Goal: Information Seeking & Learning: Check status

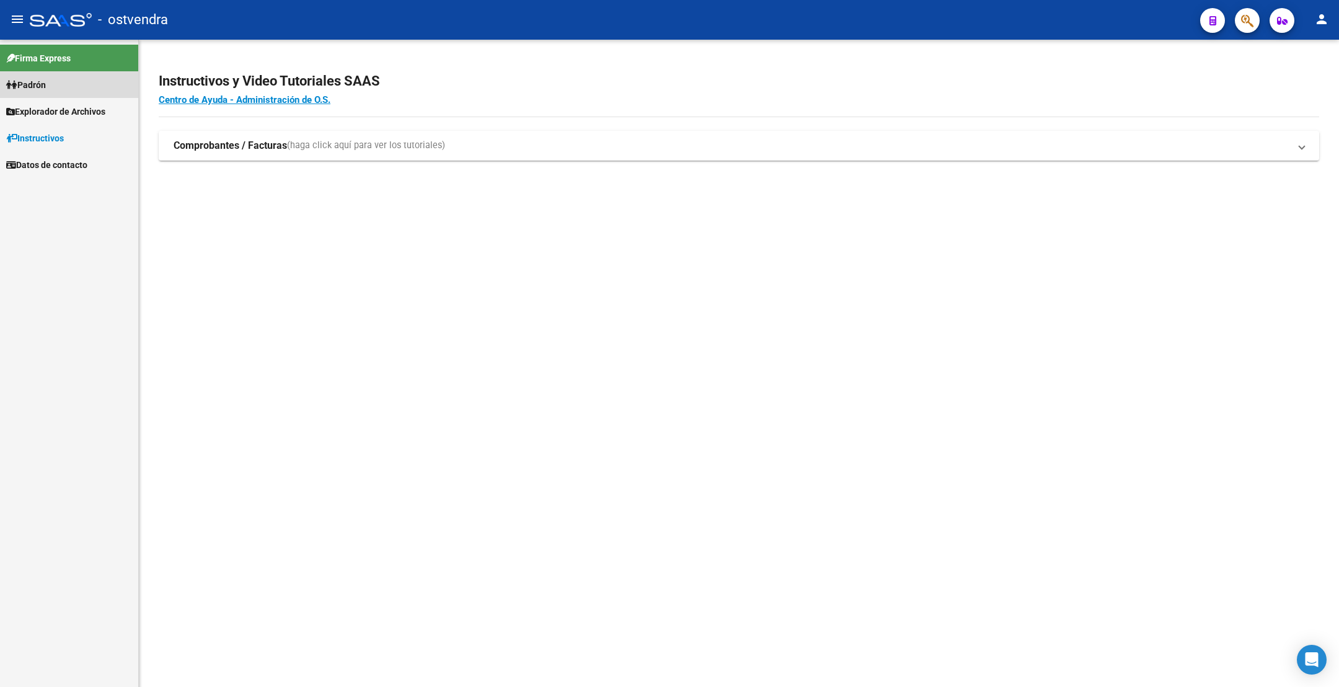
click at [46, 90] on span "Padrón" at bounding box center [26, 85] width 40 height 14
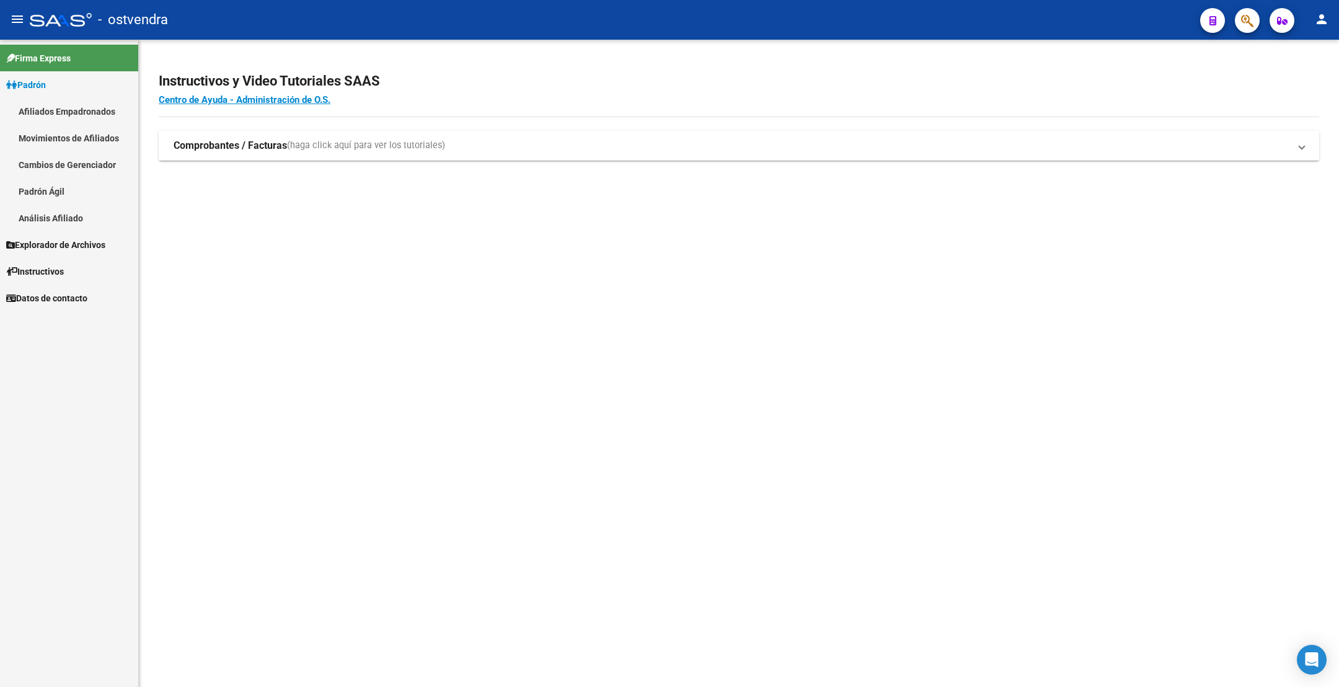
click at [97, 106] on link "Afiliados Empadronados" at bounding box center [69, 111] width 138 height 27
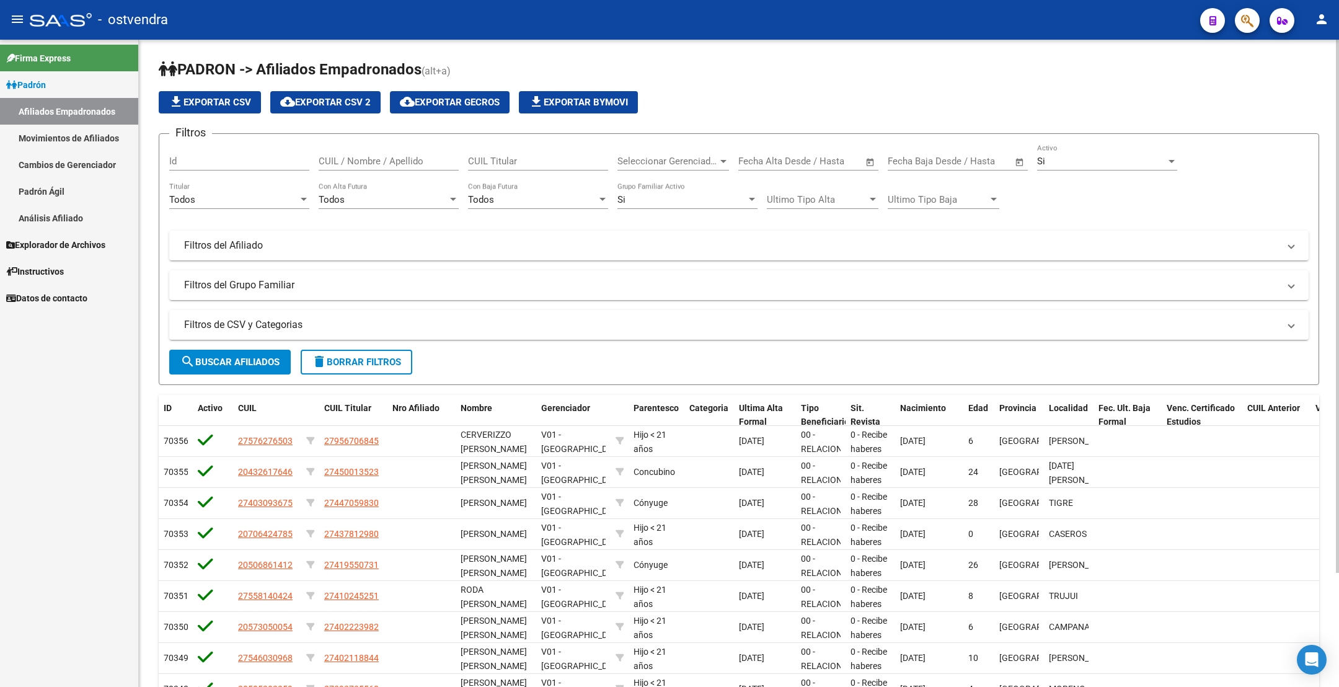
click at [718, 162] on div at bounding box center [723, 161] width 11 height 10
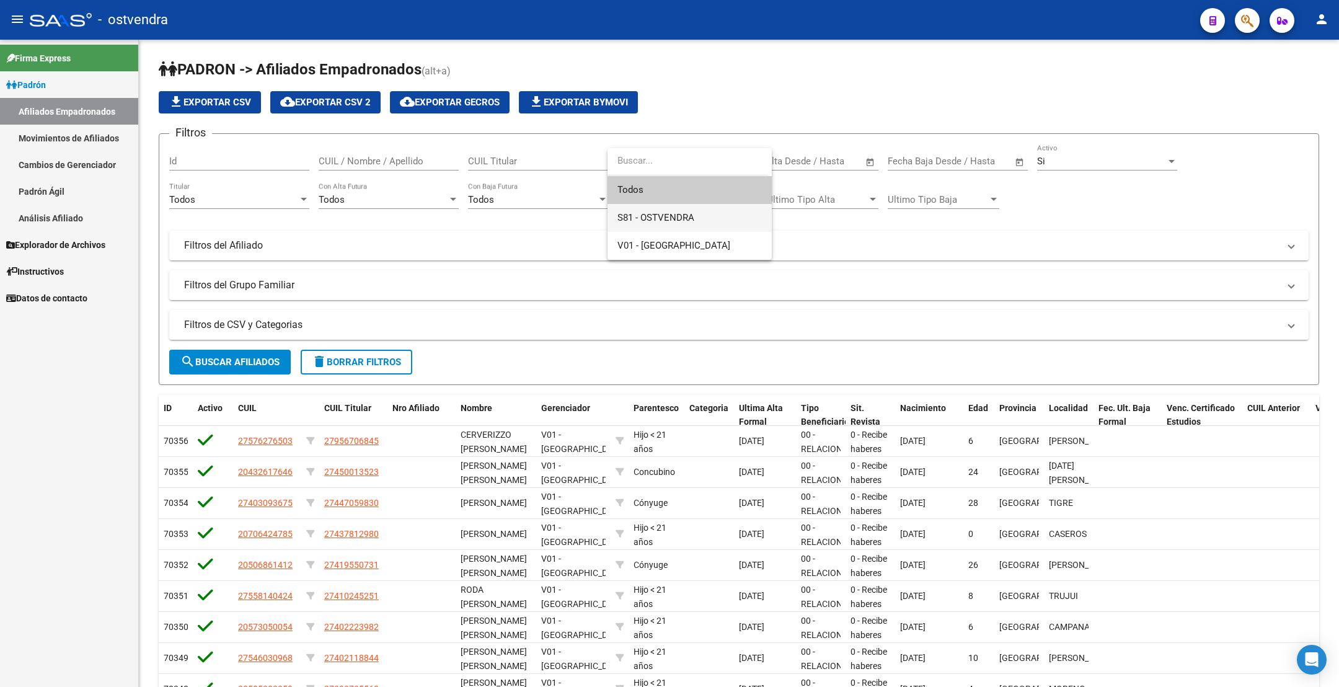
click at [707, 225] on span "S81 - OSTVENDRA" at bounding box center [689, 218] width 144 height 28
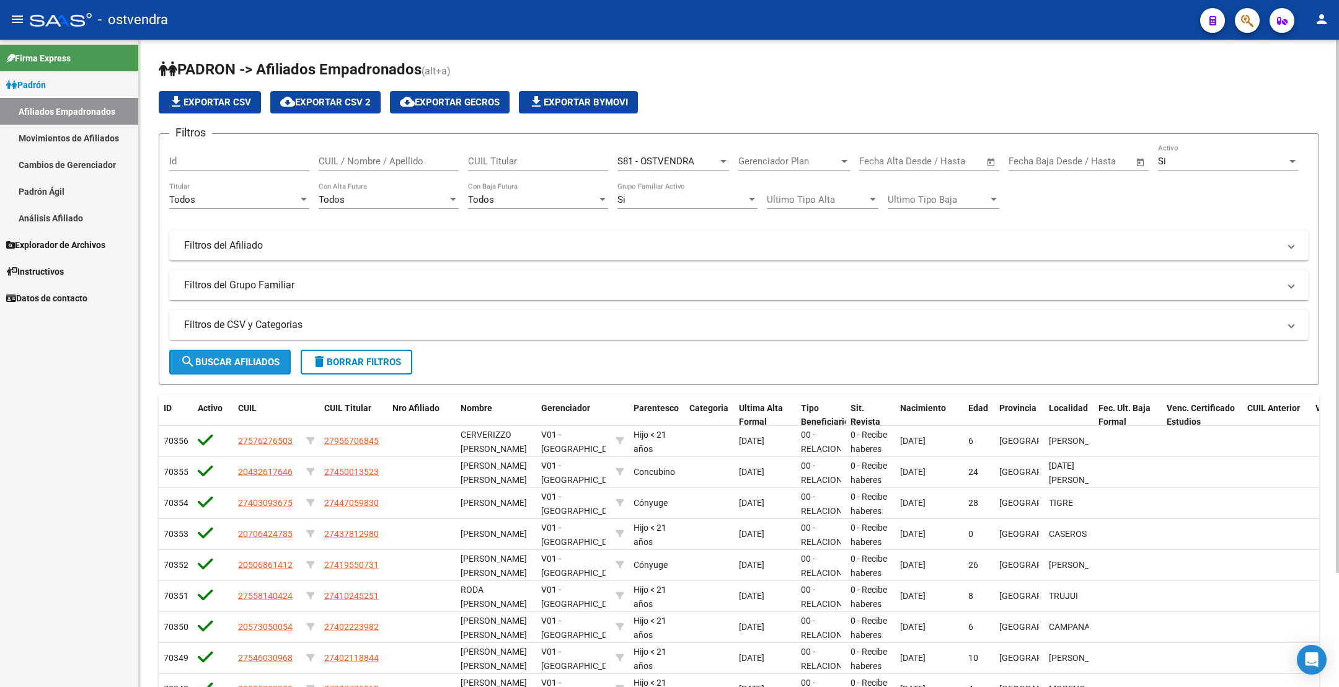
click at [278, 363] on span "search Buscar Afiliados" at bounding box center [229, 361] width 99 height 11
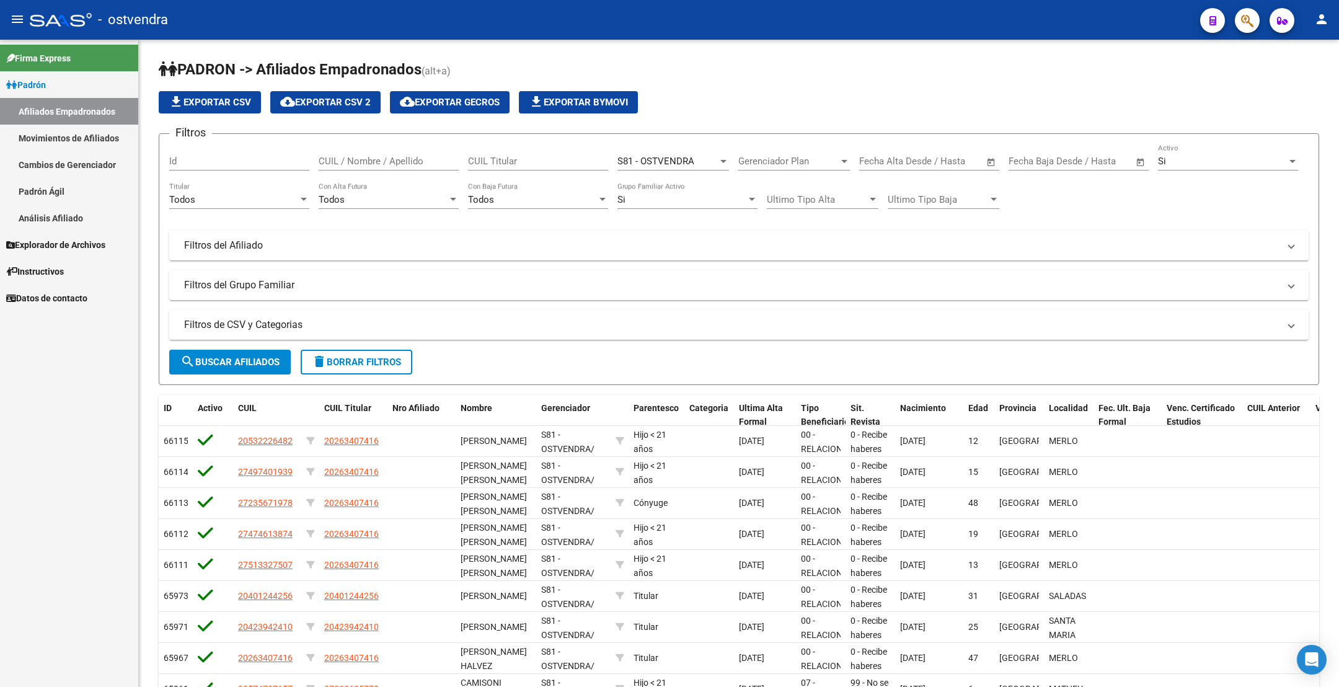
click at [84, 244] on span "Explorador de Archivos" at bounding box center [55, 245] width 99 height 14
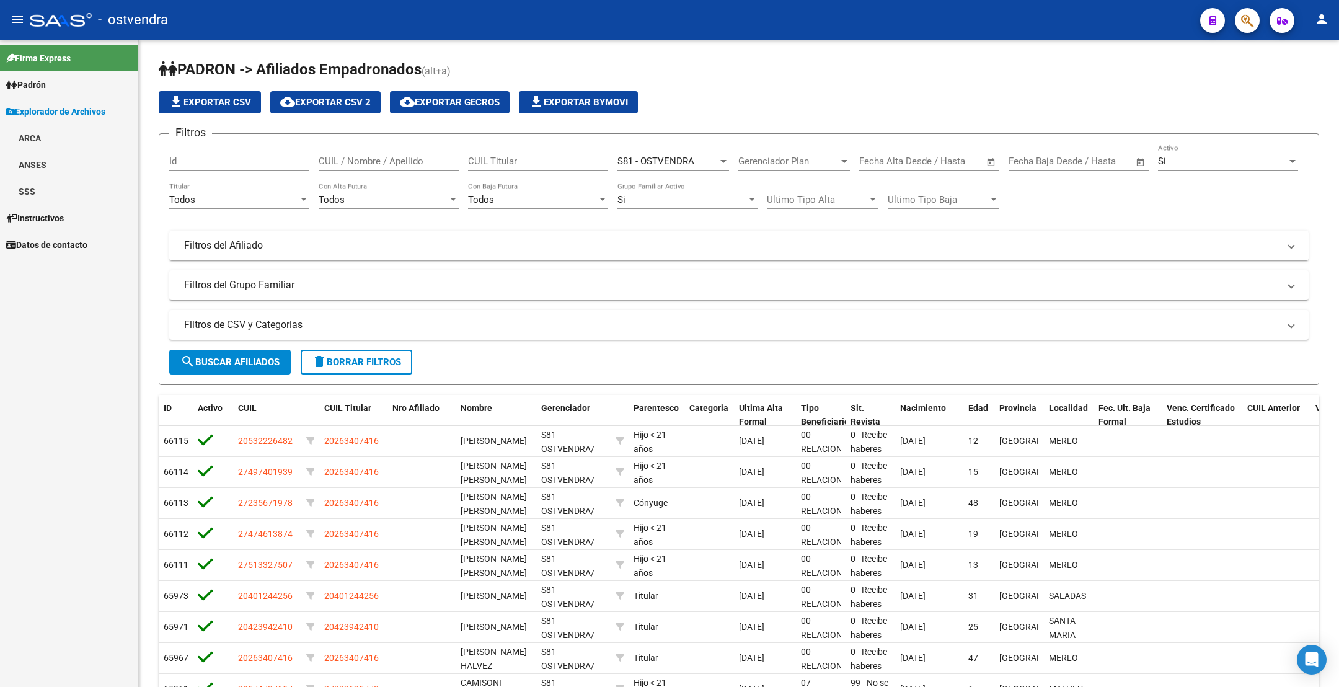
click at [33, 159] on link "ANSES" at bounding box center [69, 164] width 138 height 27
click at [29, 213] on link "SSS" at bounding box center [69, 218] width 138 height 27
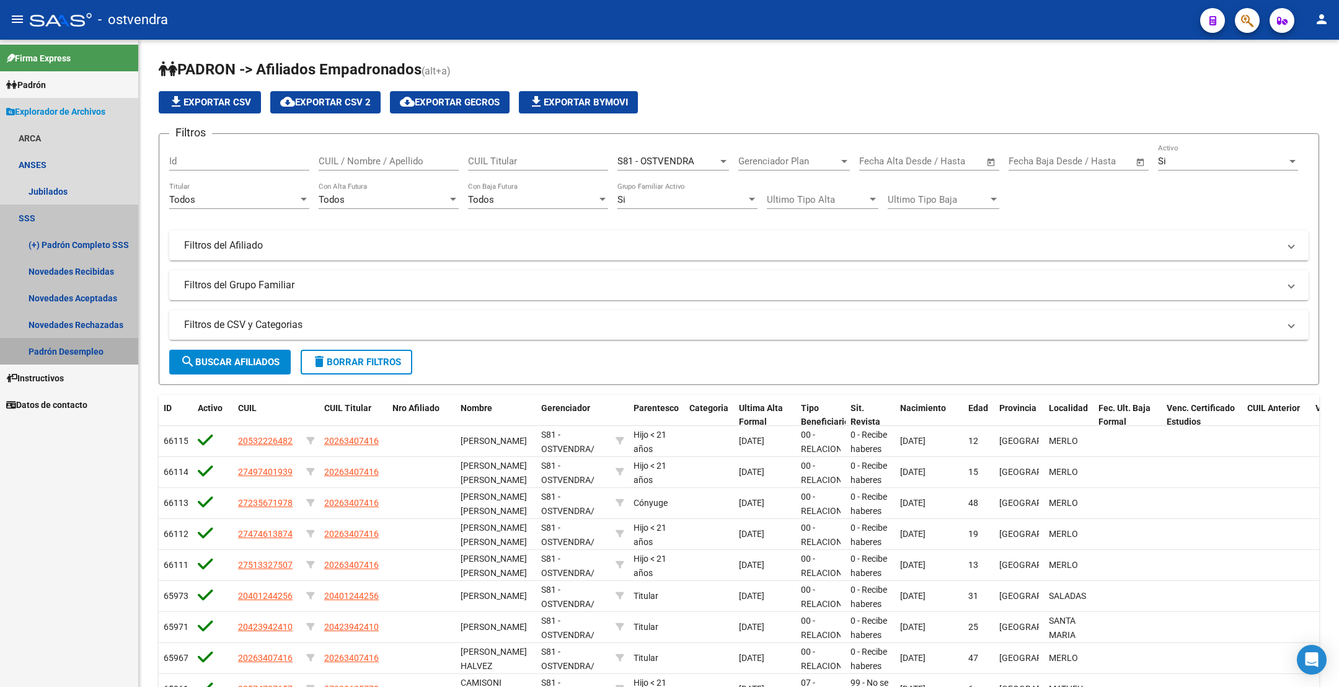
click at [90, 350] on link "Padrón Desempleo" at bounding box center [69, 351] width 138 height 27
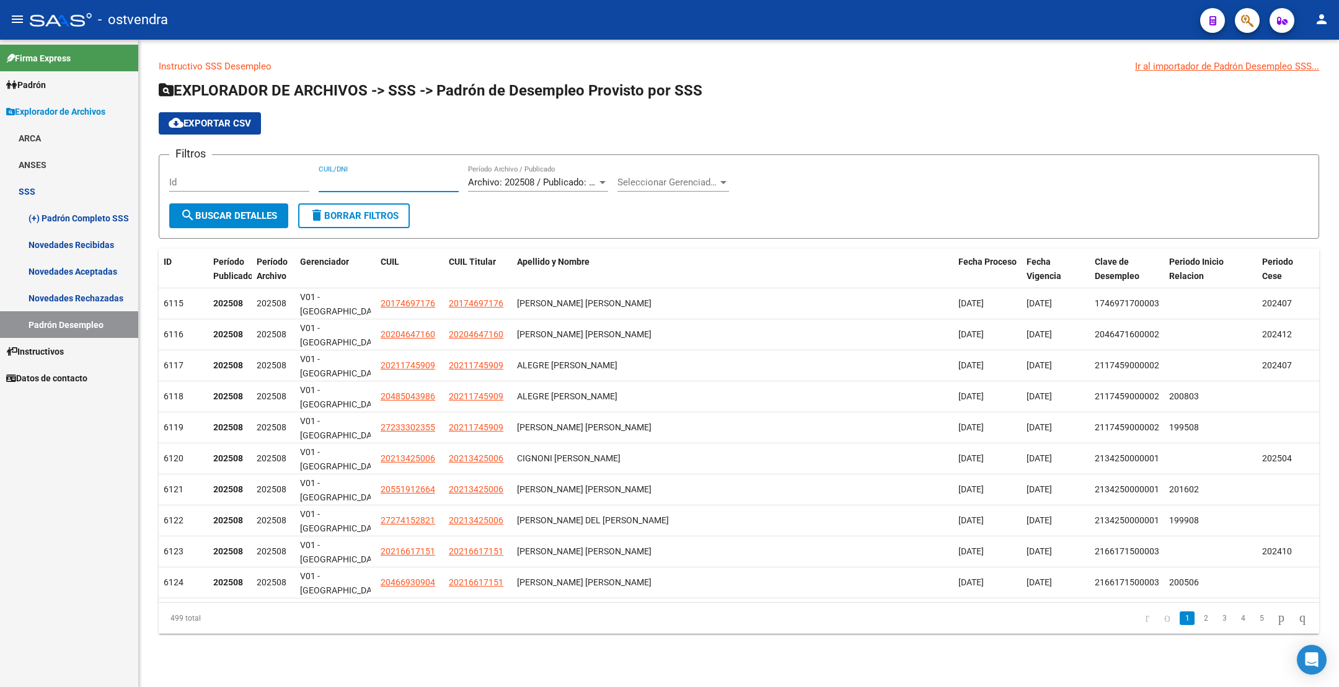
click at [356, 179] on input "CUIL/DNI" at bounding box center [389, 182] width 140 height 11
paste input "42852573"
click at [240, 218] on span "search Buscar Detalles" at bounding box center [228, 215] width 97 height 11
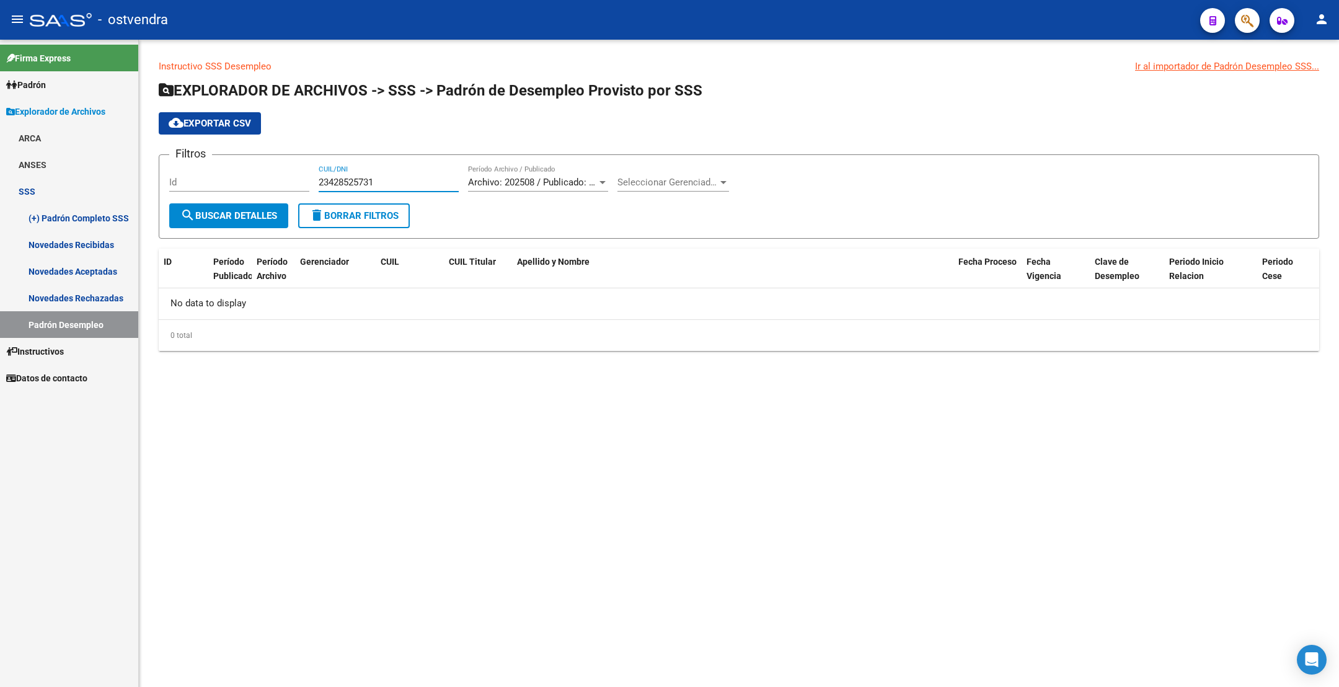
click at [348, 184] on input "23428525731" at bounding box center [389, 182] width 140 height 11
click at [329, 179] on input "23428525731" at bounding box center [389, 182] width 140 height 11
type input "27428525731"
click at [200, 218] on span "search Buscar Detalles" at bounding box center [228, 215] width 97 height 11
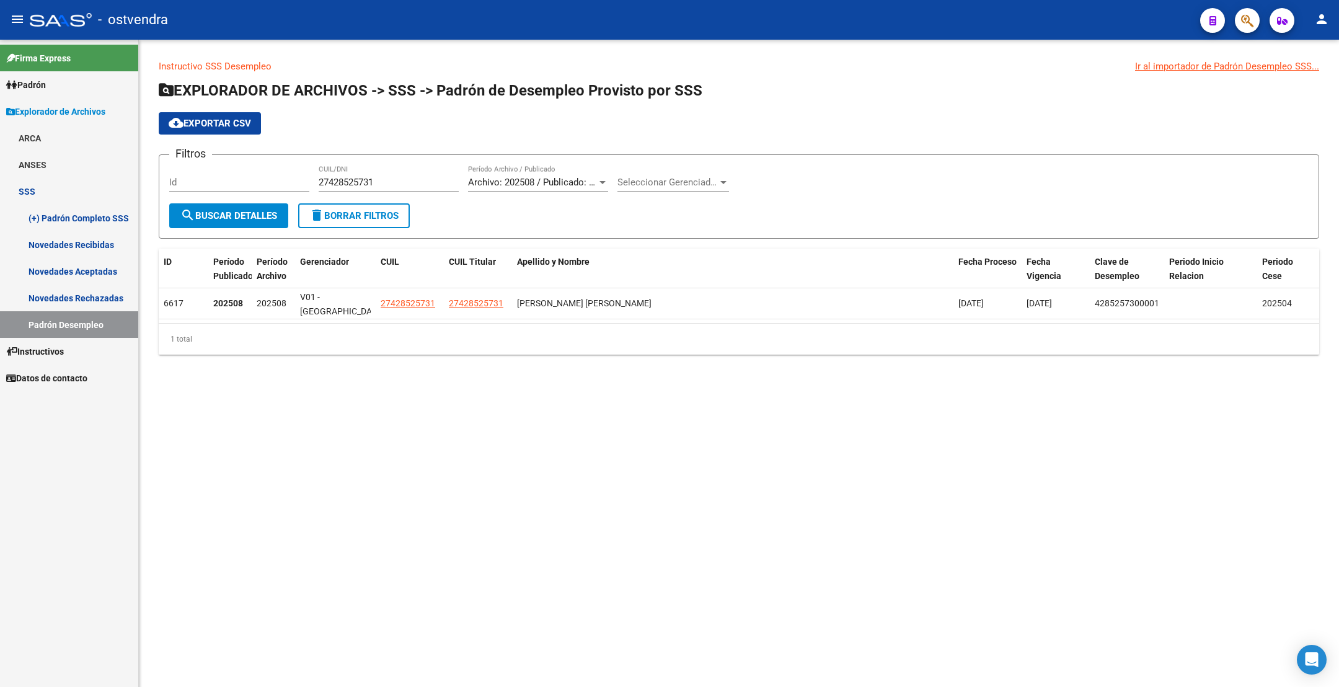
click at [38, 92] on link "Padrón" at bounding box center [69, 84] width 138 height 27
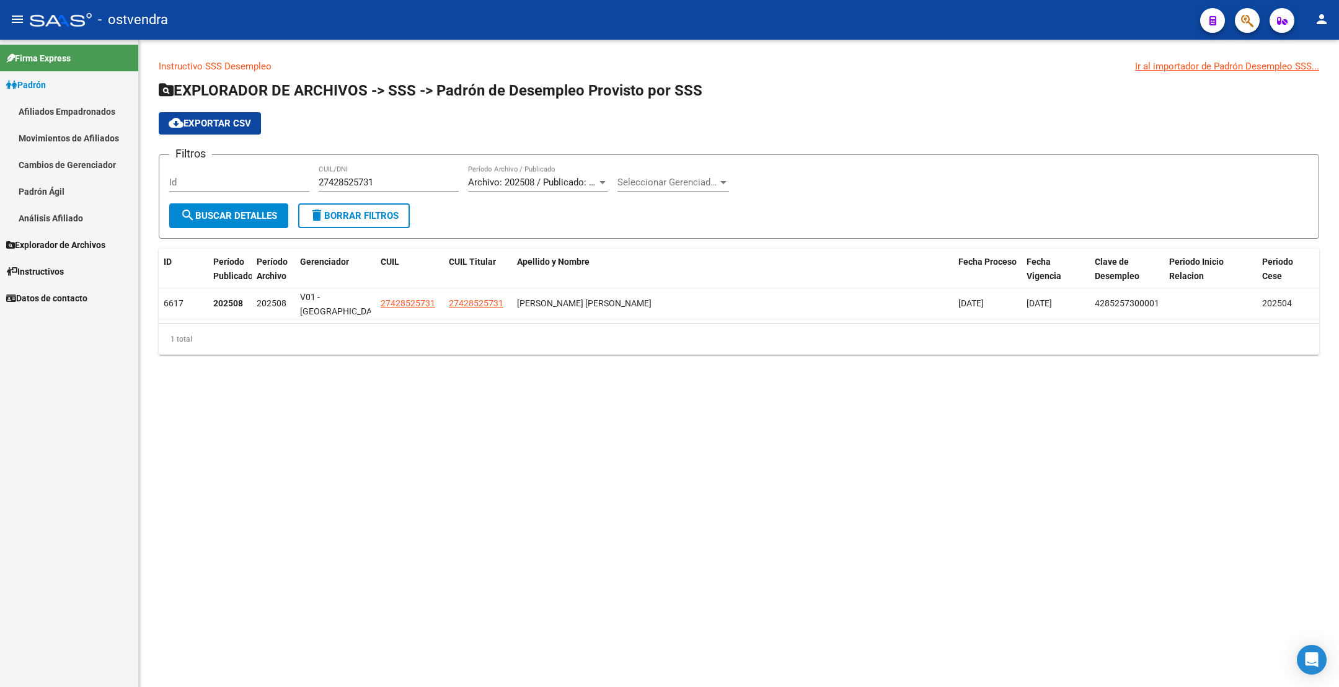
click at [79, 113] on link "Afiliados Empadronados" at bounding box center [69, 111] width 138 height 27
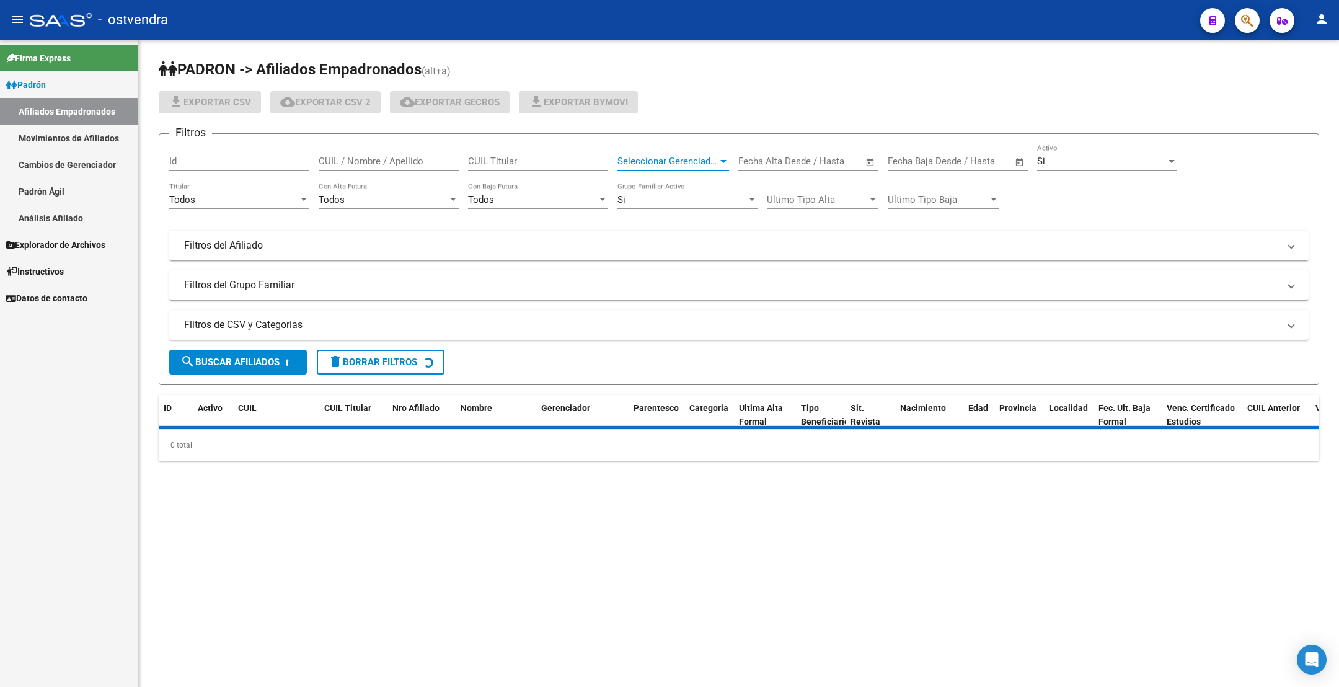
click at [666, 159] on span "Seleccionar Gerenciador" at bounding box center [667, 161] width 100 height 11
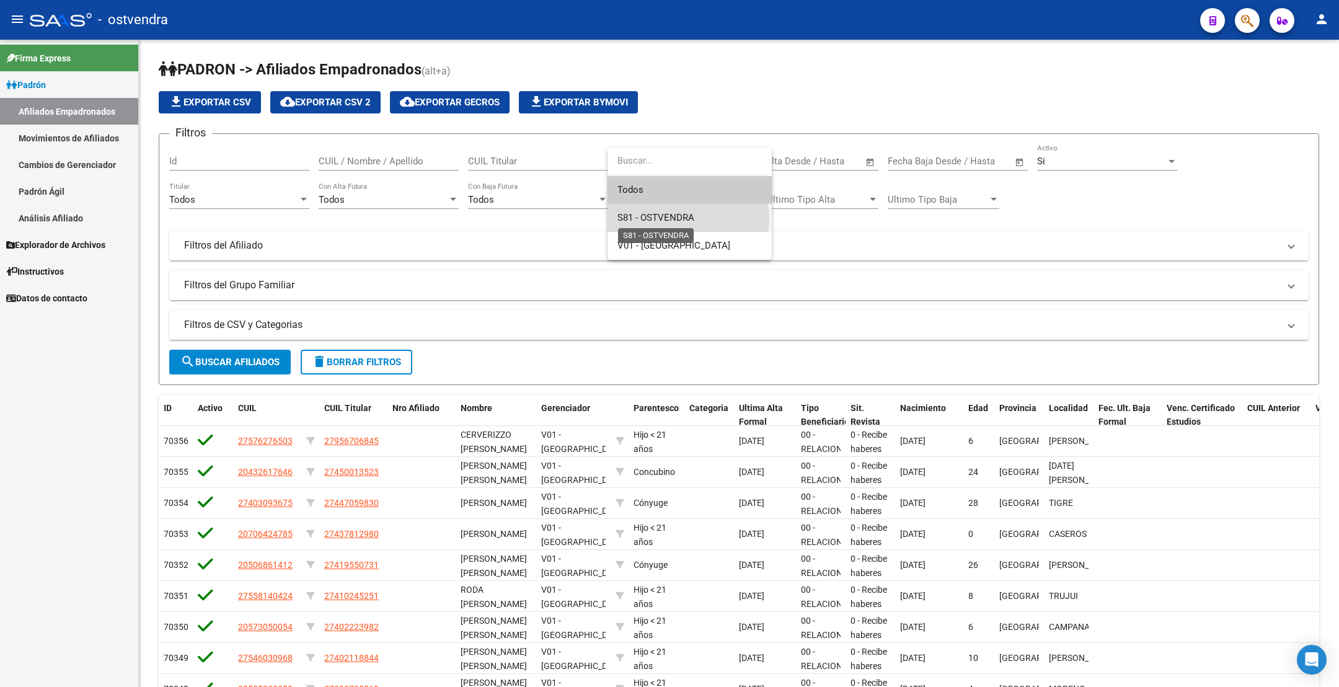
click at [687, 219] on span "S81 - OSTVENDRA" at bounding box center [655, 217] width 77 height 11
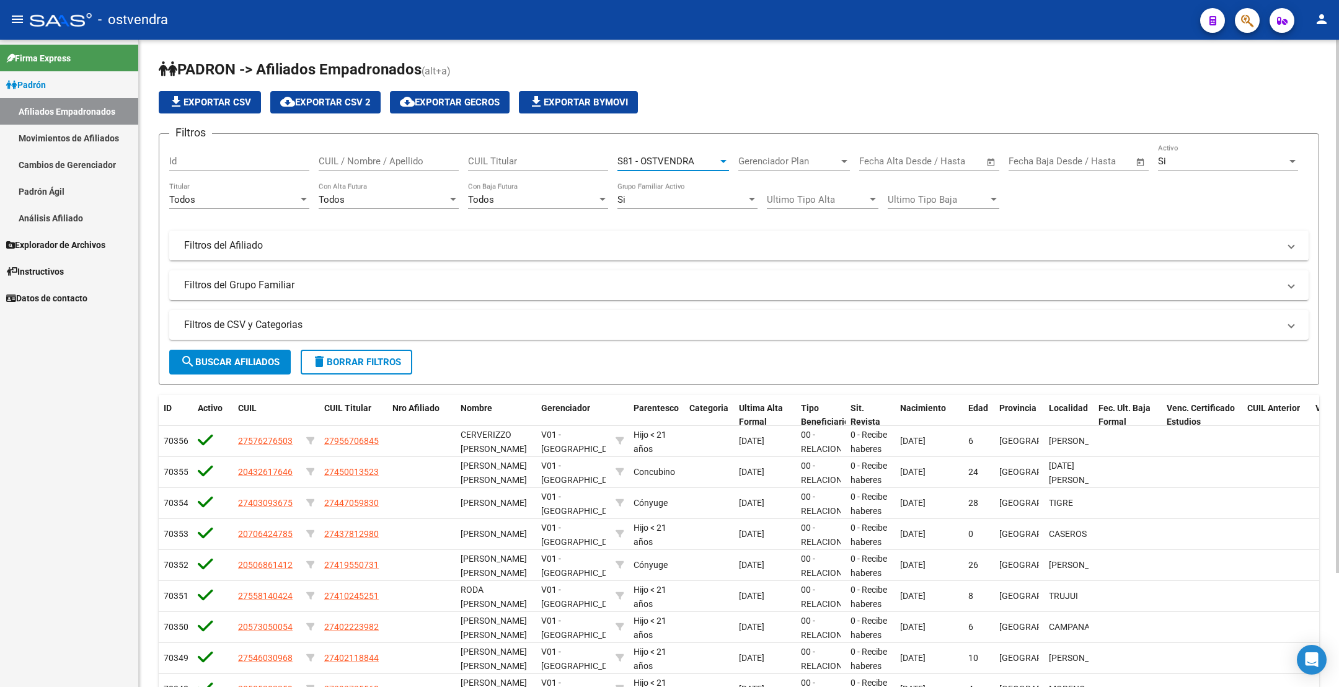
click at [270, 371] on button "search Buscar Afiliados" at bounding box center [229, 362] width 121 height 25
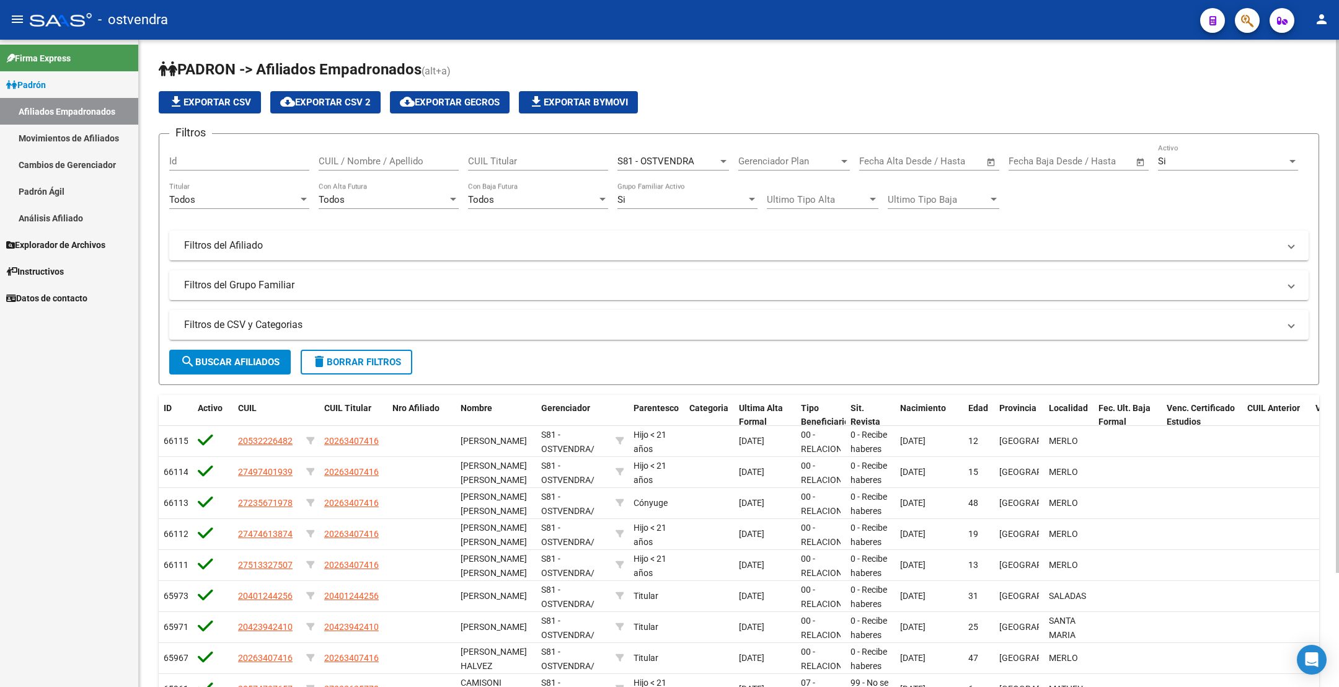
click at [1194, 160] on div "Si" at bounding box center [1222, 161] width 129 height 11
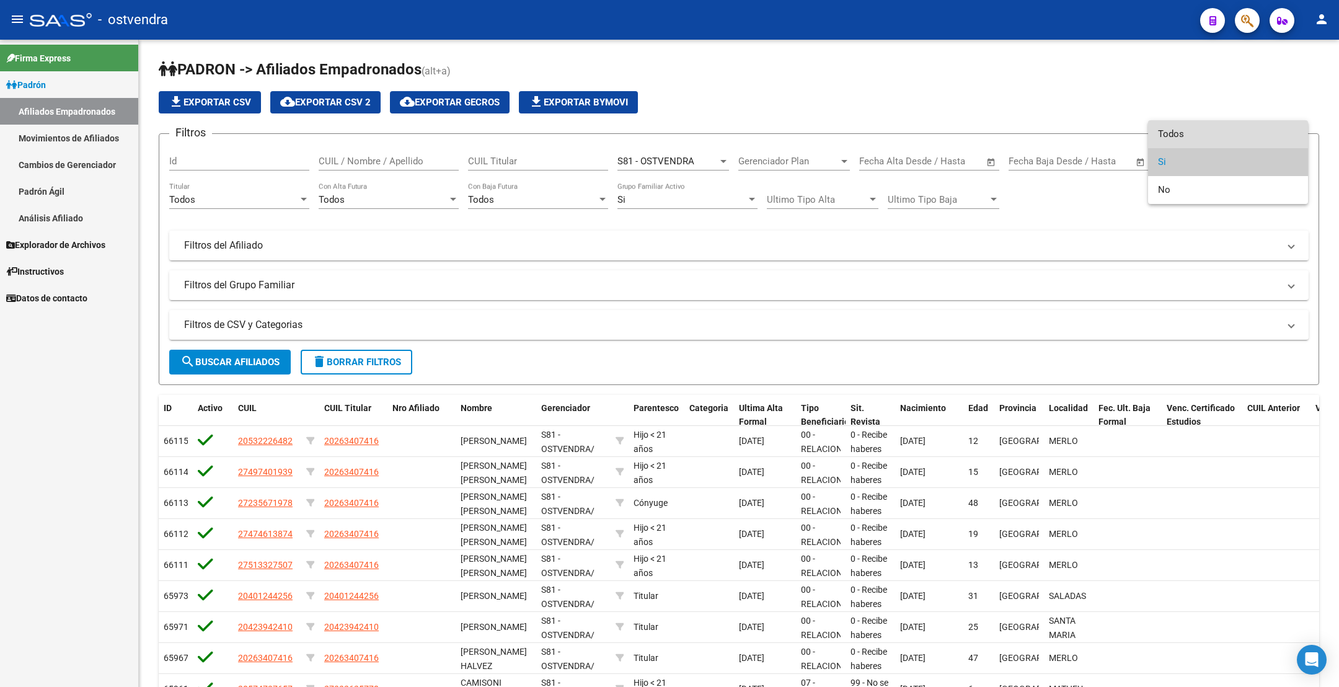
click at [1207, 127] on span "Todos" at bounding box center [1228, 134] width 140 height 28
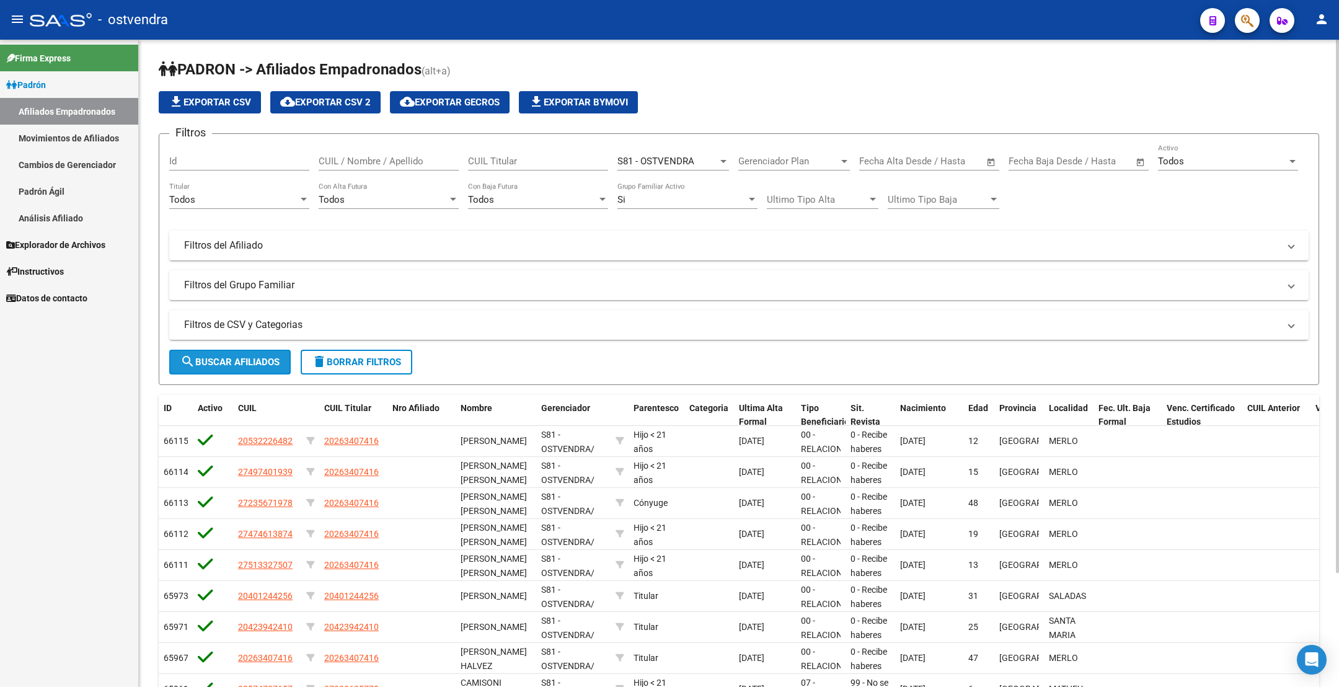
click at [186, 365] on mat-icon "search" at bounding box center [187, 361] width 15 height 15
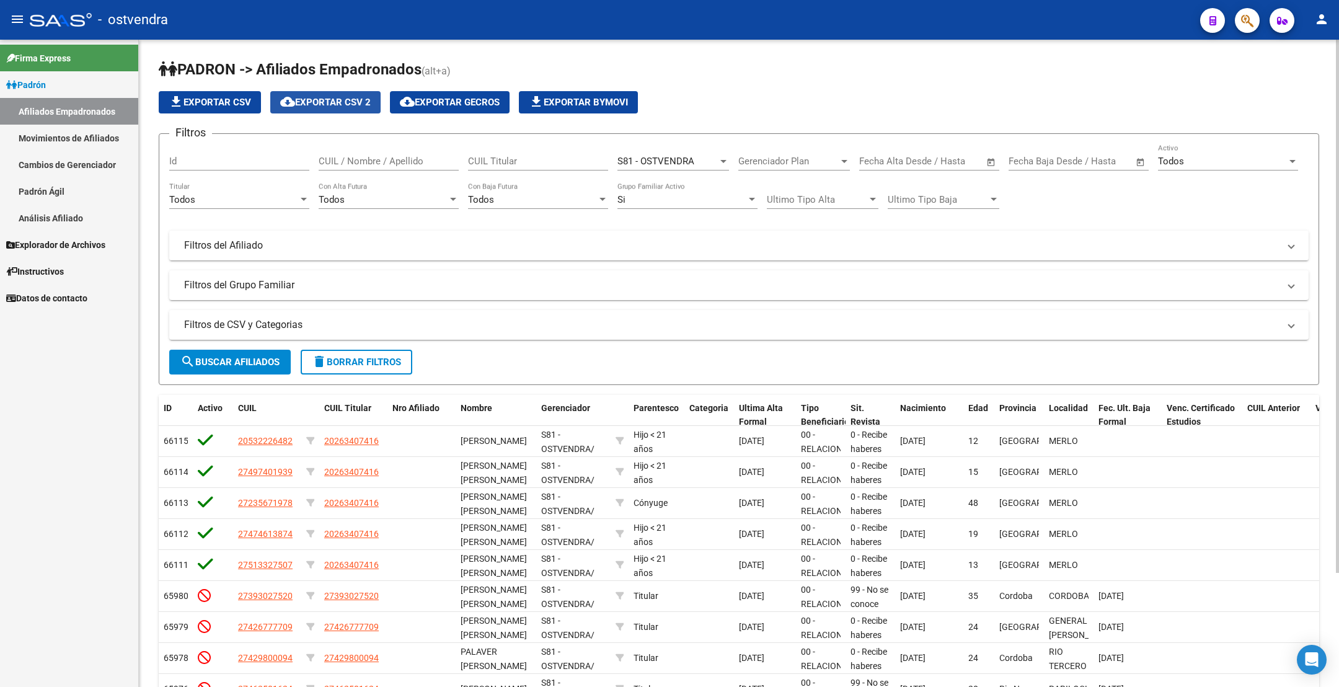
click at [357, 101] on span "cloud_download Exportar CSV 2" at bounding box center [325, 102] width 90 height 11
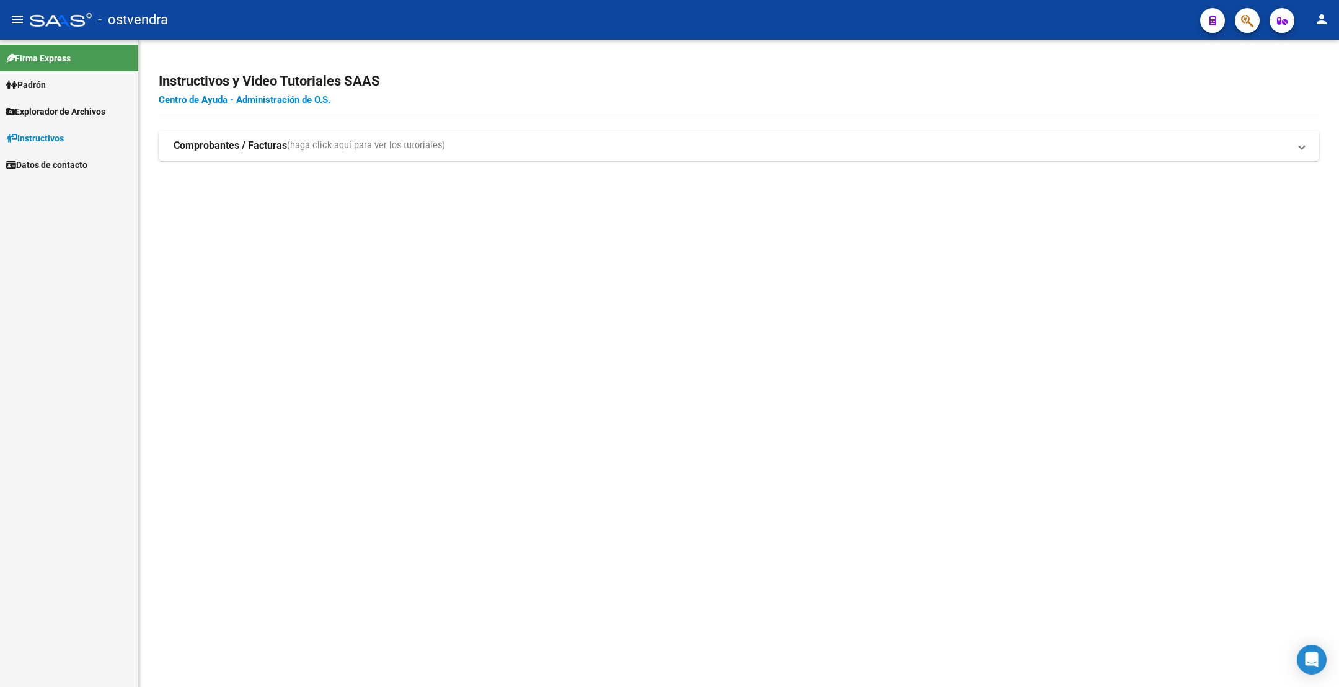
click at [1237, 32] on div at bounding box center [1242, 19] width 35 height 25
click at [1259, 22] on button "button" at bounding box center [1247, 20] width 25 height 25
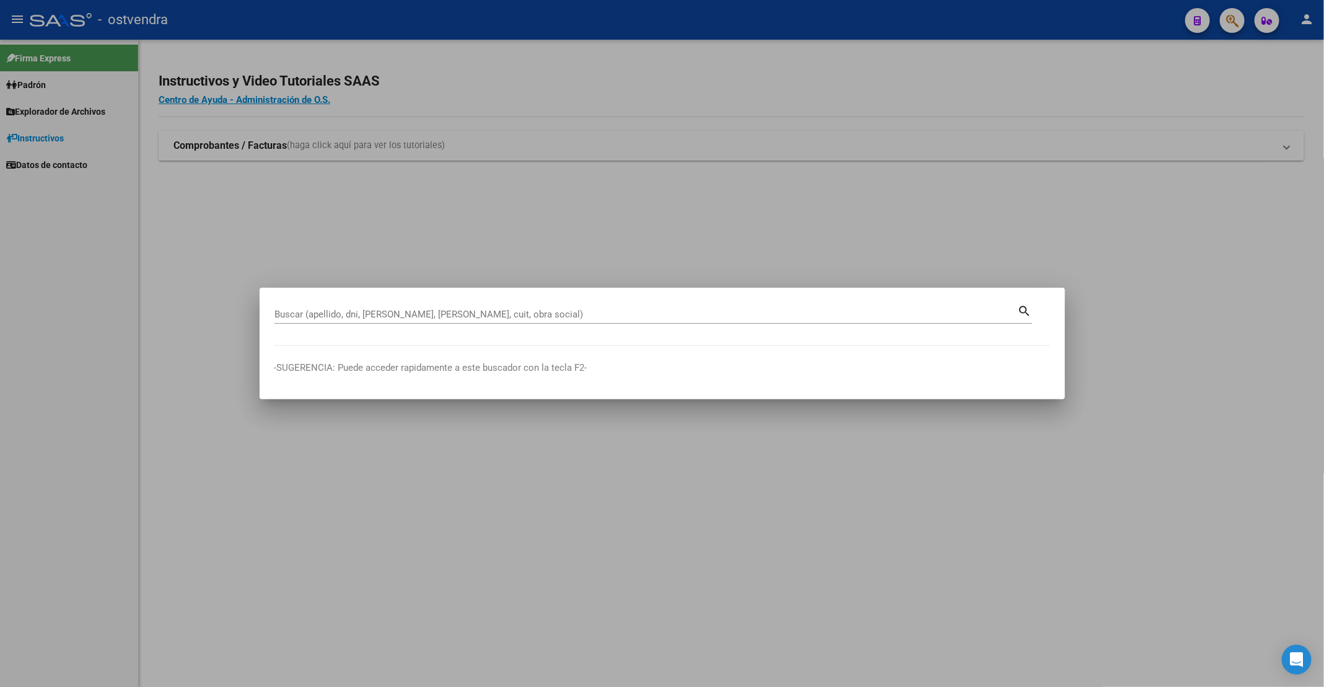
click at [504, 322] on div "Buscar (apellido, dni, cuil, nro traspaso, cuit, obra social)" at bounding box center [647, 314] width 744 height 19
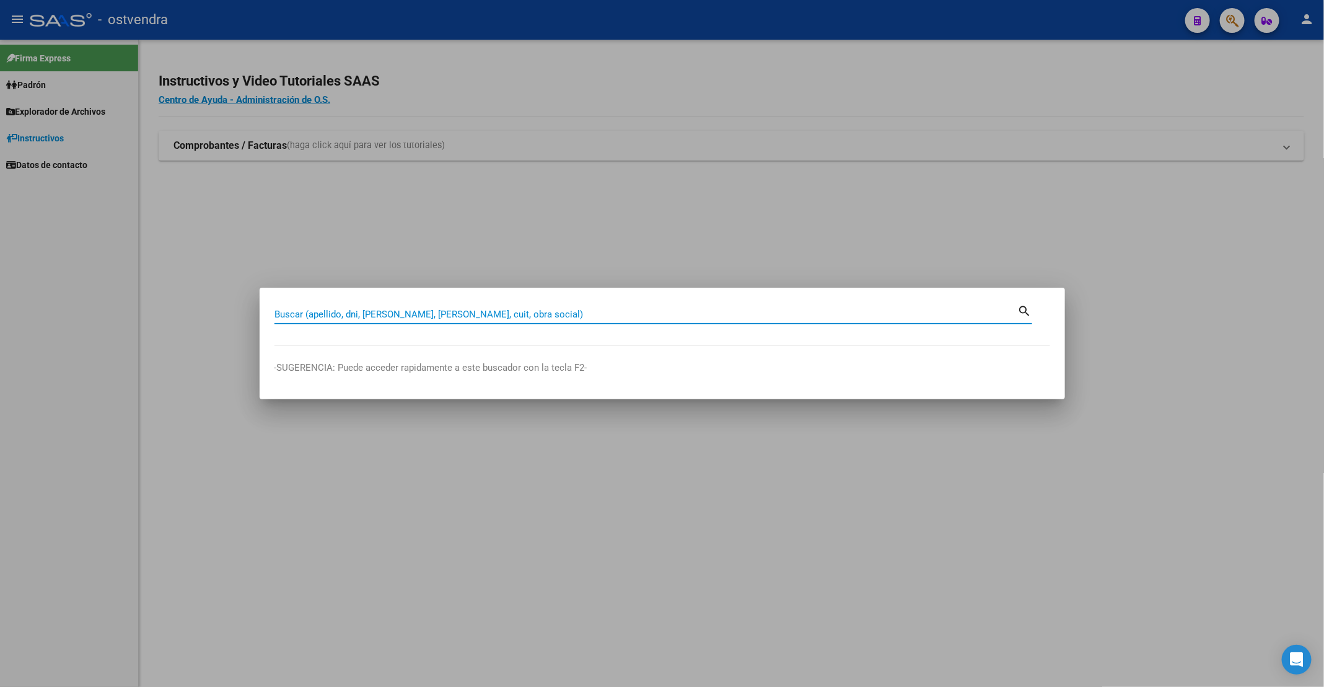
click at [506, 317] on input "Buscar (apellido, dni, cuil, nro traspaso, cuit, obra social)" at bounding box center [647, 314] width 744 height 11
paste input "20108333082"
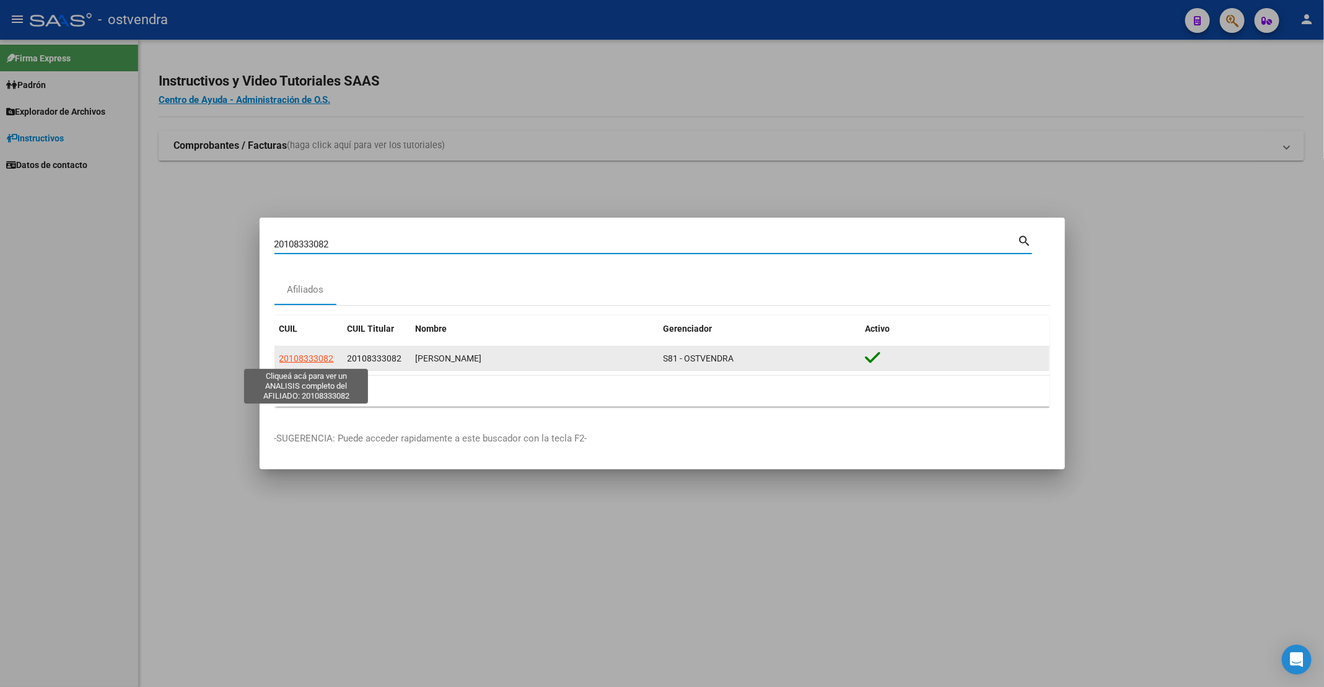
click at [302, 356] on span "20108333082" at bounding box center [307, 358] width 55 height 10
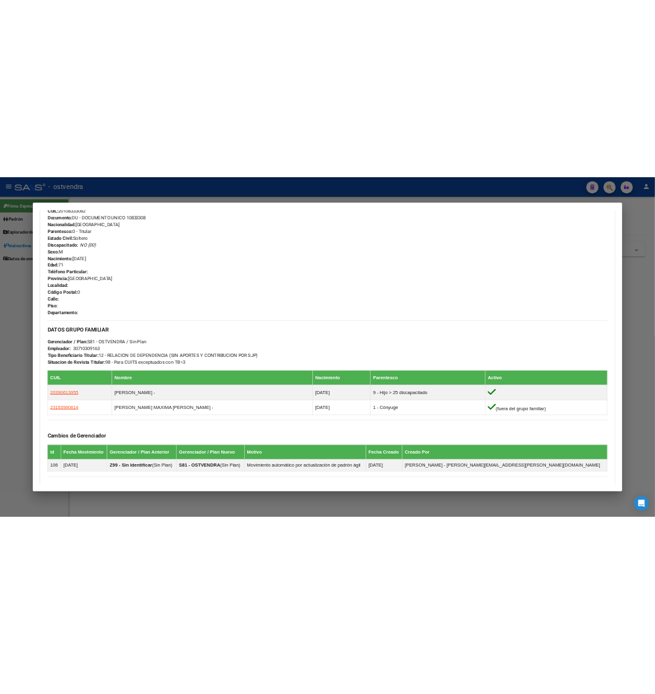
scroll to position [461, 0]
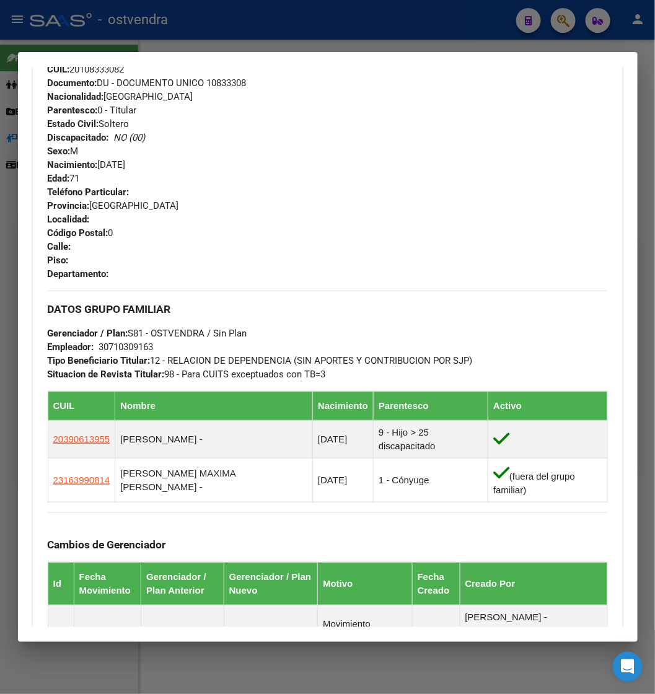
drag, startPoint x: 381, startPoint y: 30, endPoint x: 666, endPoint y: 188, distance: 325.7
click at [398, 39] on div at bounding box center [327, 347] width 655 height 694
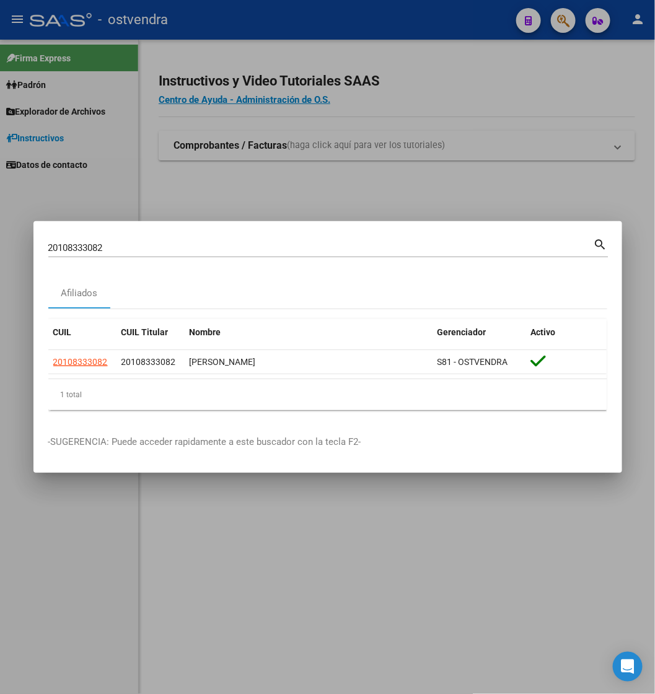
click at [156, 245] on input "20108333082" at bounding box center [320, 247] width 545 height 11
paste input "13347083"
type input "20113347083"
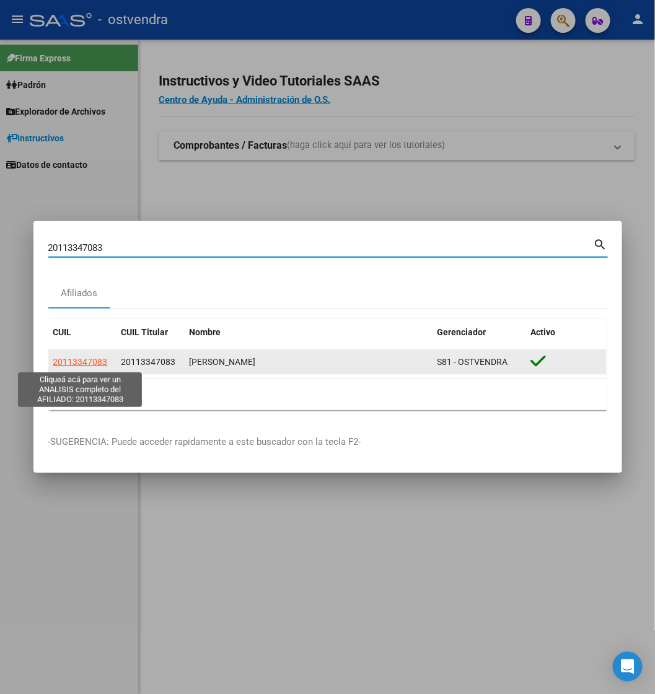
click at [93, 363] on span "20113347083" at bounding box center [80, 362] width 55 height 10
type textarea "20113347083"
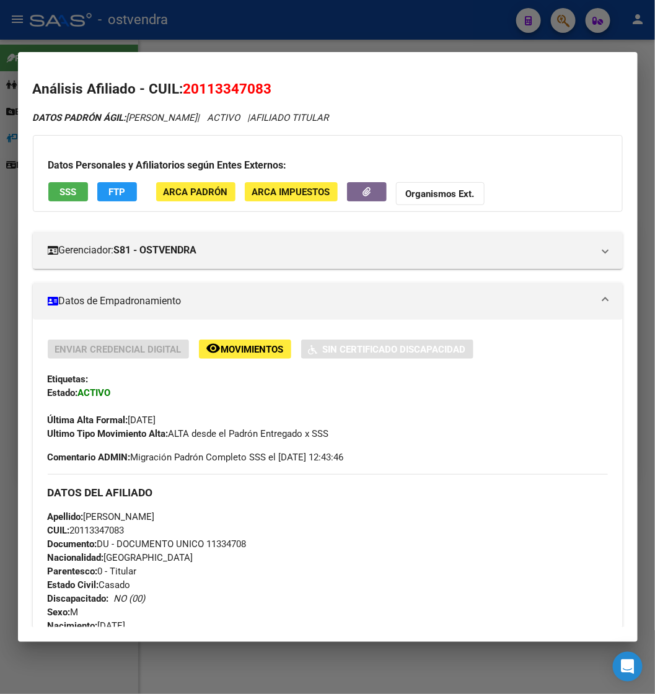
click at [408, 400] on div "Última Alta Formal: 21/06/2007" at bounding box center [328, 413] width 560 height 27
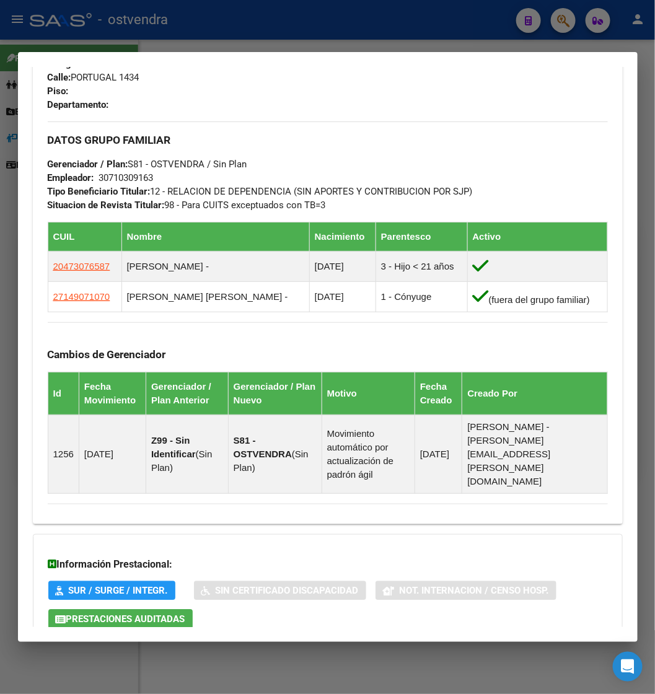
scroll to position [651, 0]
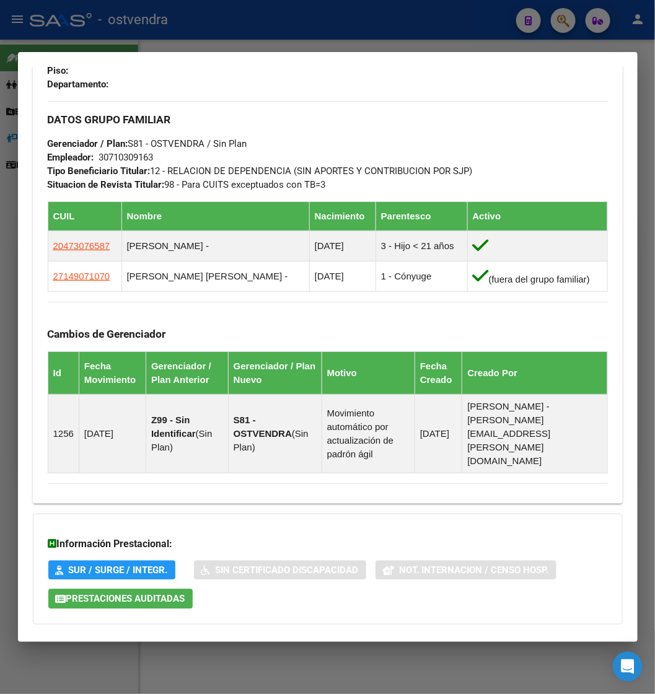
click at [372, 24] on div at bounding box center [327, 347] width 655 height 694
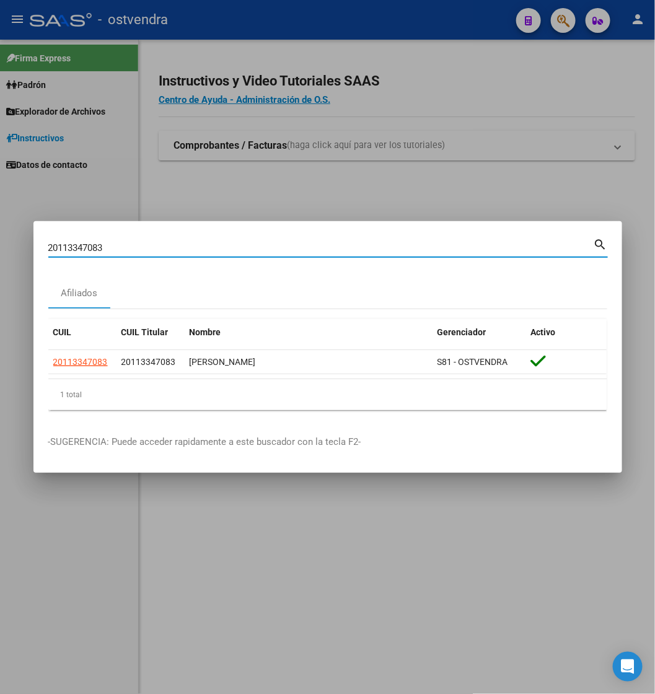
click at [372, 244] on input "20113347083" at bounding box center [320, 247] width 545 height 11
paste input "48021121"
type input "20148021121"
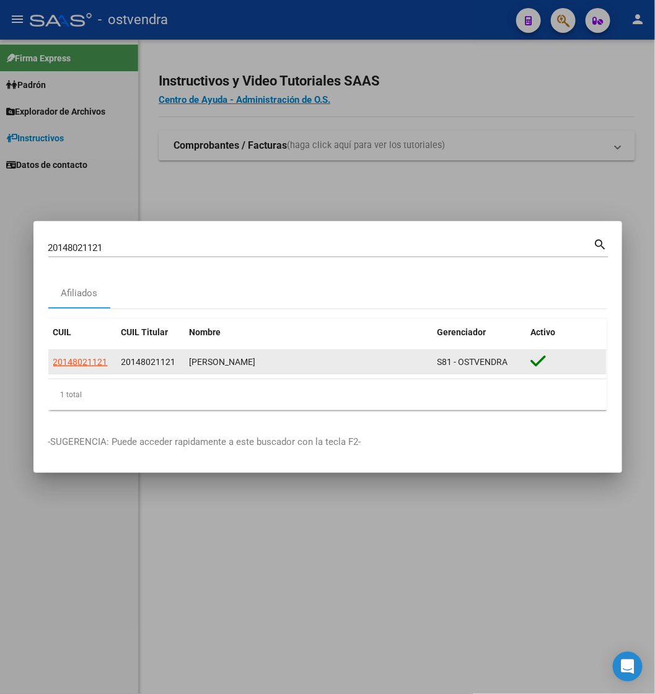
click at [80, 368] on app-link-go-to "20148021121" at bounding box center [80, 362] width 55 height 14
click at [82, 363] on span "20148021121" at bounding box center [80, 362] width 55 height 10
type textarea "20148021121"
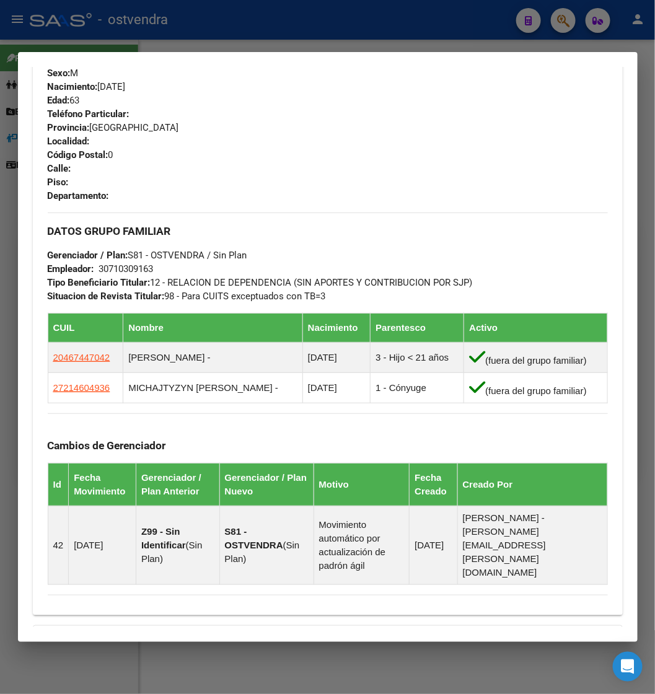
scroll to position [558, 0]
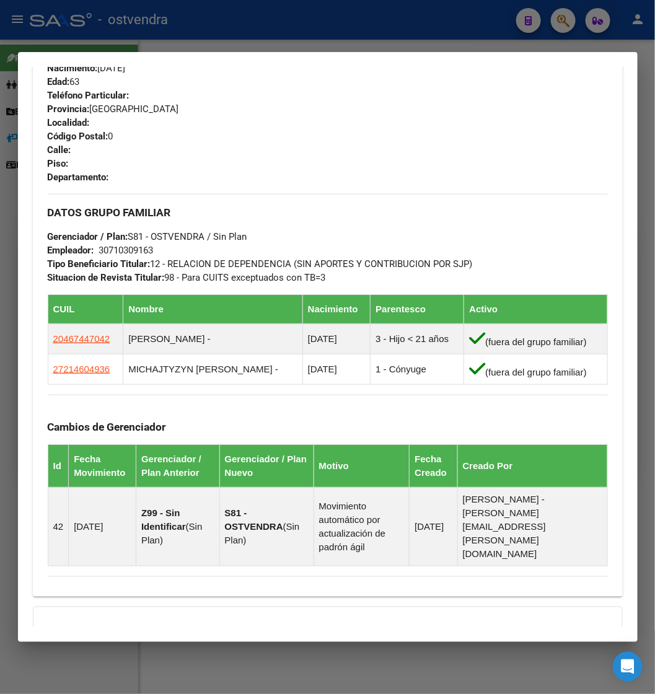
drag, startPoint x: 346, startPoint y: 22, endPoint x: 346, endPoint y: 35, distance: 13.0
click at [346, 22] on div at bounding box center [327, 347] width 655 height 694
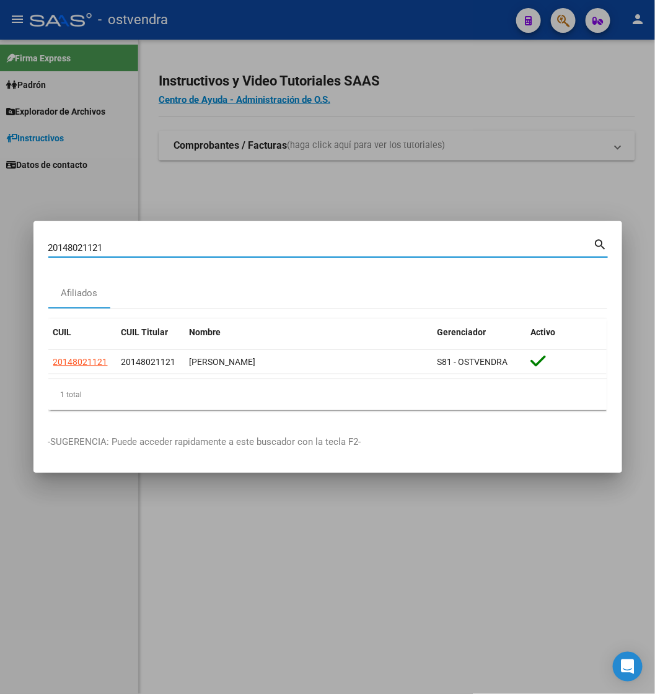
click at [354, 251] on input "20148021121" at bounding box center [320, 247] width 545 height 11
paste input "69759007"
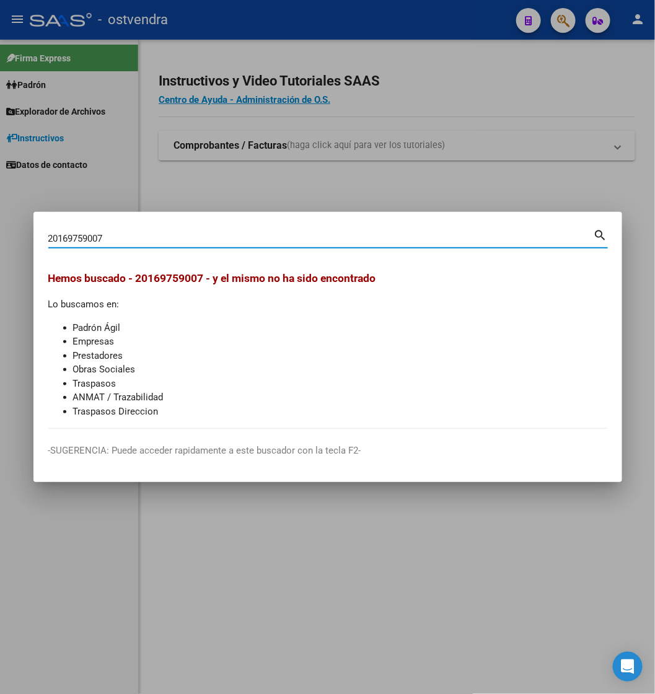
click at [420, 234] on input "20169759007" at bounding box center [320, 238] width 545 height 11
paste input "16975900"
click at [313, 221] on mat-dialog-container "16975900 Buscar (apellido, dni, cuil, nro traspaso, cuit, obra social) search H…" at bounding box center [327, 347] width 589 height 270
click at [315, 233] on input "16975900" at bounding box center [320, 238] width 545 height 11
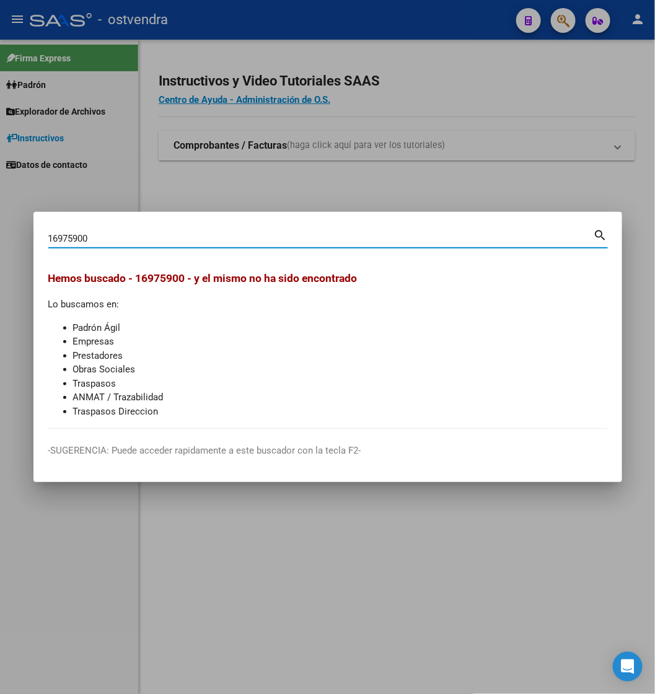
click at [315, 233] on input "16975900" at bounding box center [320, 238] width 545 height 11
paste input "20200001193"
type input "20200001193"
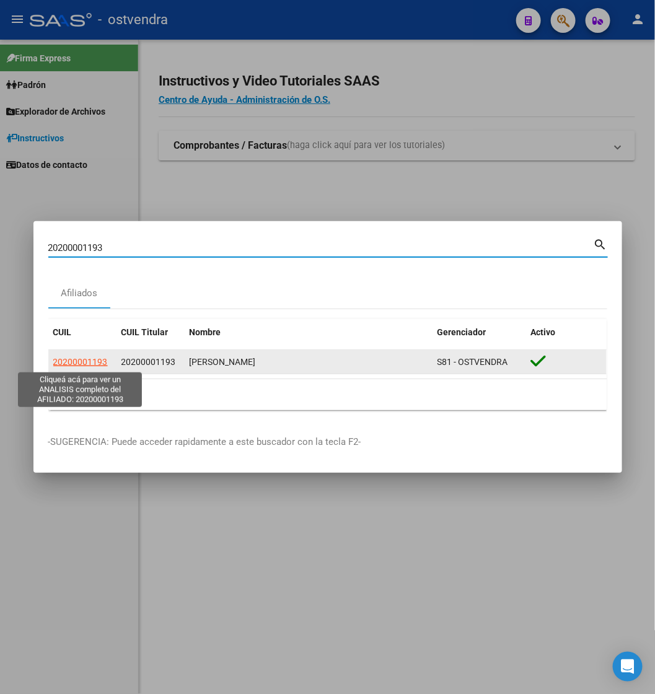
click at [71, 361] on span "20200001193" at bounding box center [80, 362] width 55 height 10
copy span "0"
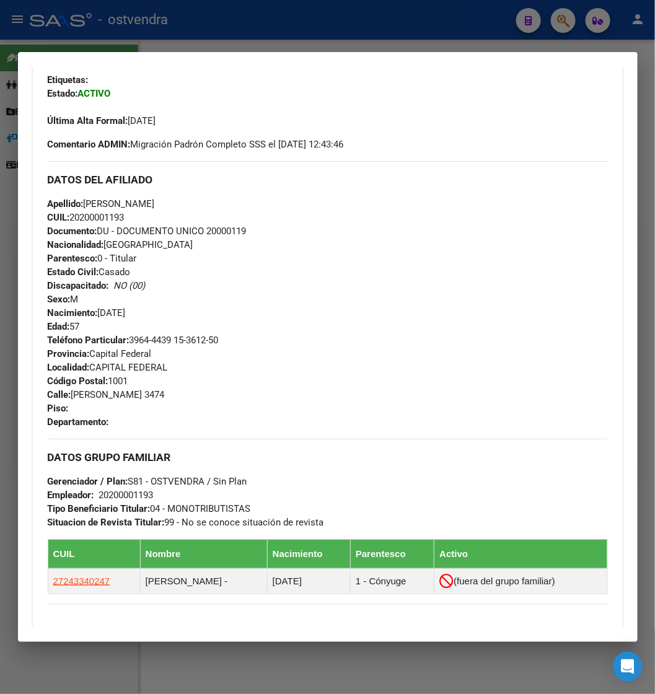
scroll to position [465, 0]
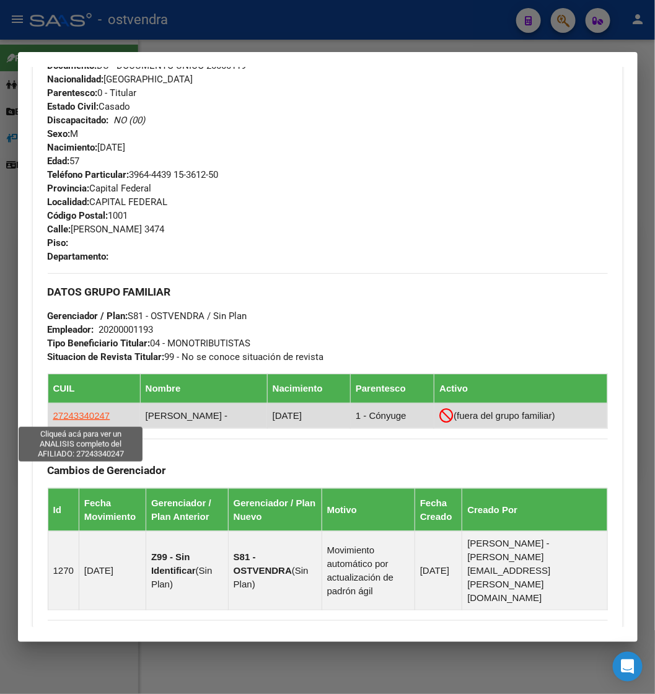
click at [79, 413] on span "27243340247" at bounding box center [81, 415] width 57 height 11
type textarea "27243340247"
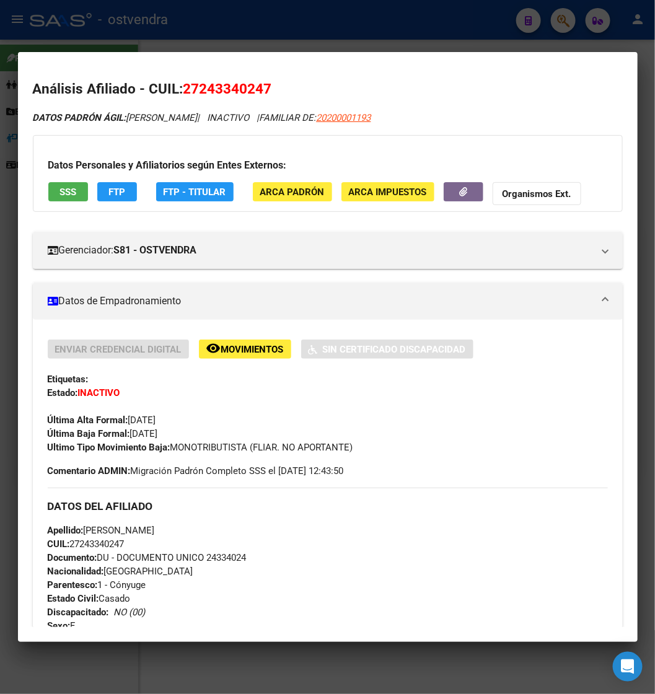
drag, startPoint x: 174, startPoint y: 444, endPoint x: 363, endPoint y: 454, distance: 189.3
click at [363, 454] on div "Ultimo Tipo Movimiento Baja: MONOTRIBUTISTA (FLIAR. NO APORTANTE)" at bounding box center [328, 448] width 560 height 14
copy span "MONOTRIBUTISTA (FLIAR. NO APORTANTE)"
click at [195, 42] on div at bounding box center [327, 347] width 655 height 694
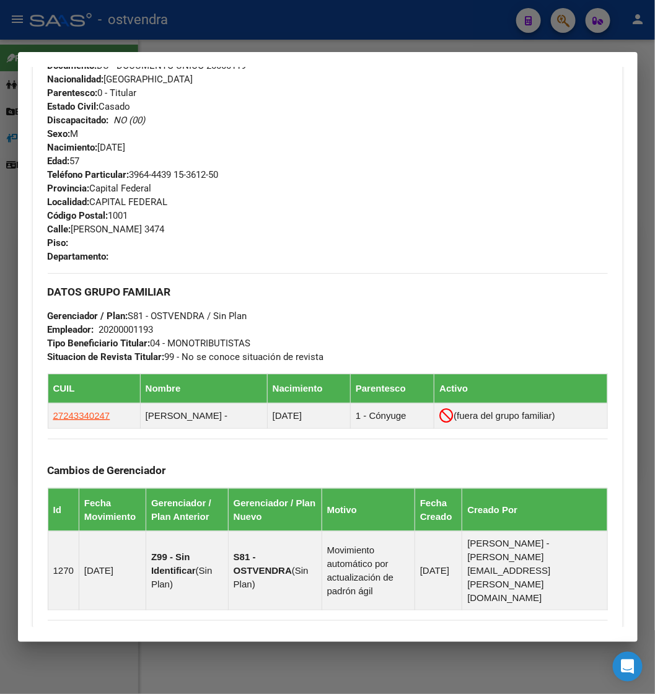
click at [237, 30] on div at bounding box center [327, 347] width 655 height 694
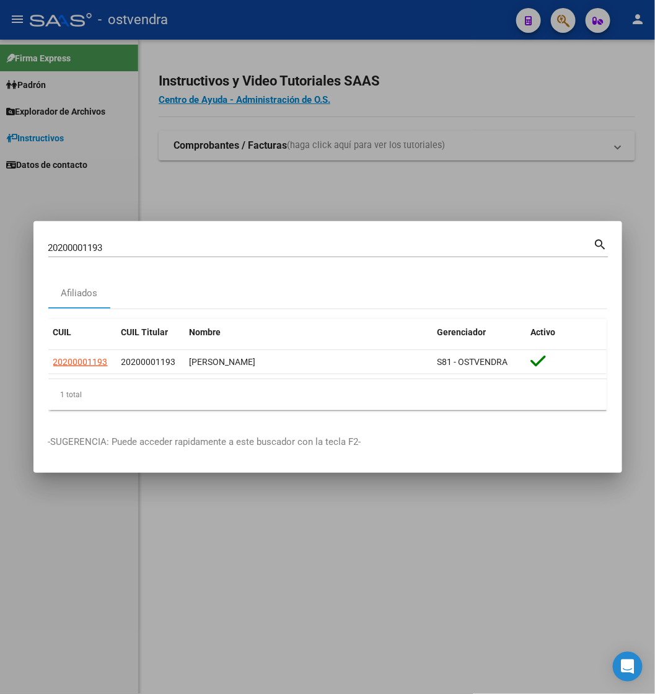
click at [272, 240] on div "20200001193 Buscar (apellido, dni, cuil, nro traspaso, cuit, obra social)" at bounding box center [320, 248] width 545 height 19
click at [272, 249] on input "20200001193" at bounding box center [320, 247] width 545 height 11
paste input "384590358"
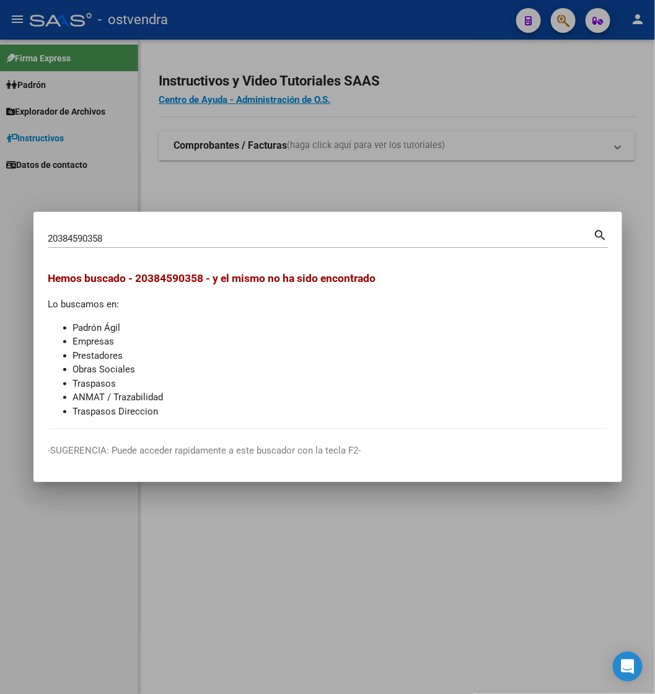
click at [367, 245] on div "20384590358 Buscar (apellido, dni, cuil, nro traspaso, cuit, obra social)" at bounding box center [320, 238] width 545 height 19
click at [346, 240] on input "20384590358V" at bounding box center [320, 238] width 545 height 11
paste input "7227813283"
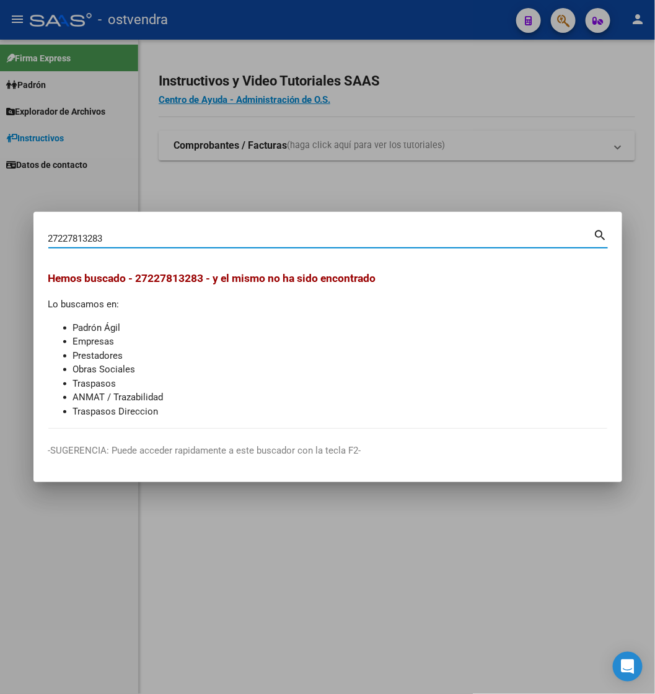
type input "27227813283"
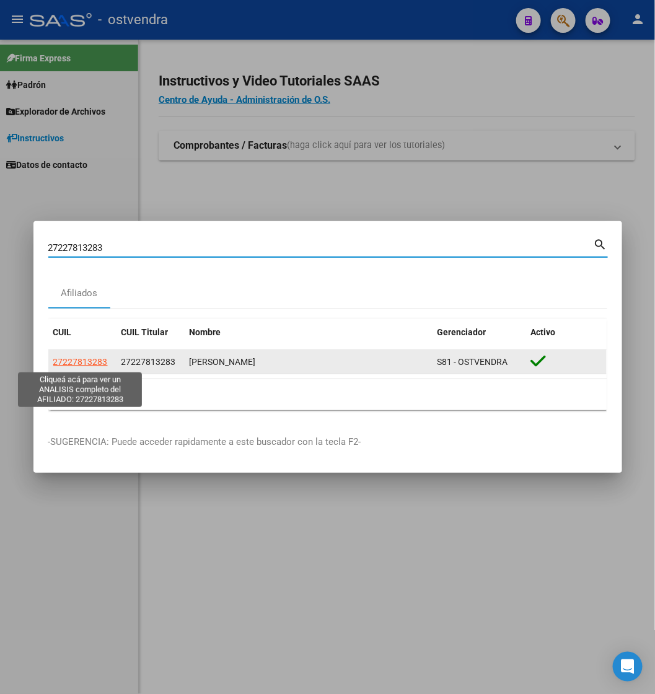
click at [58, 363] on span "27227813283" at bounding box center [80, 362] width 55 height 10
type textarea "27227813283"
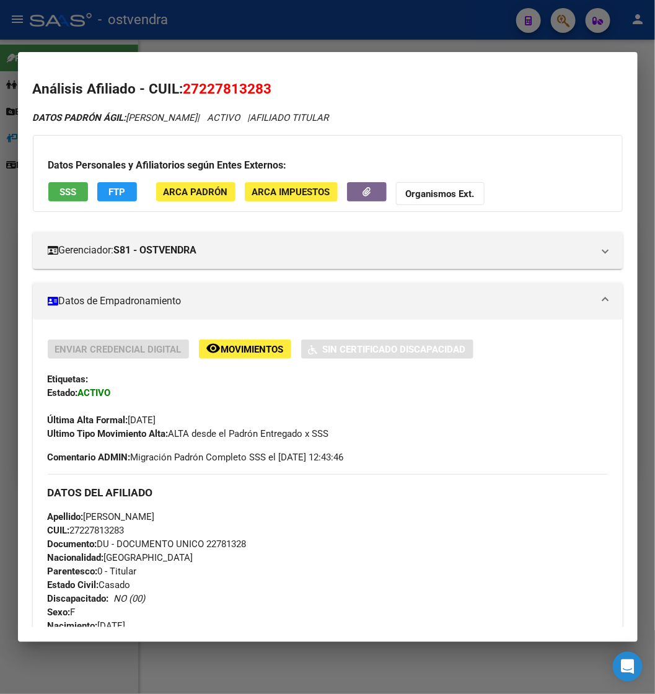
click at [370, 39] on div at bounding box center [327, 347] width 655 height 694
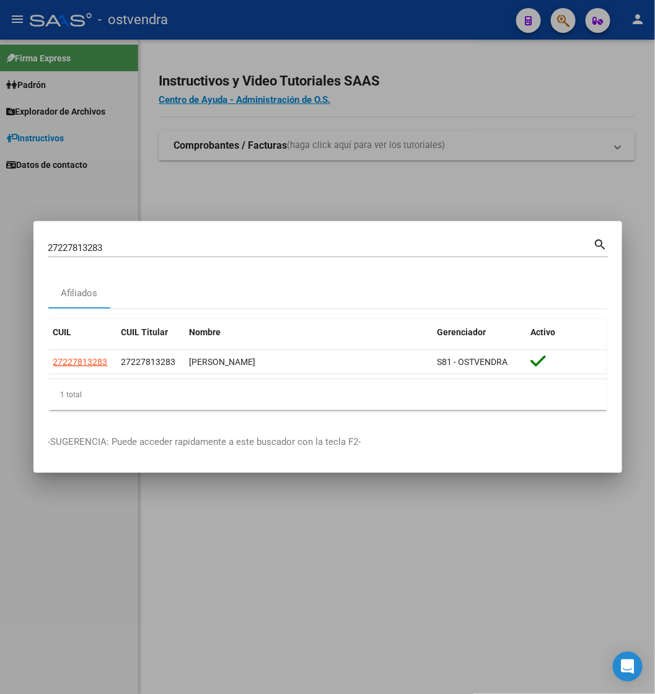
click at [281, 240] on div "27227813283 Buscar (apellido, dni, cuil, nro traspaso, cuit, obra social)" at bounding box center [320, 248] width 545 height 19
click at [283, 249] on input "27227813283" at bounding box center [320, 247] width 545 height 11
paste input "9364023"
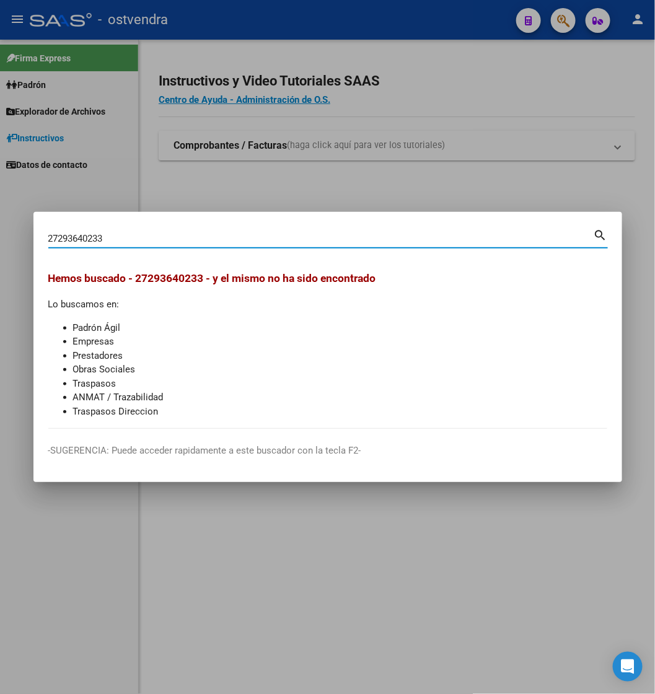
click at [324, 233] on input "27293640233" at bounding box center [320, 238] width 545 height 11
paste input "405415866"
click at [279, 242] on input "27405415866" at bounding box center [320, 238] width 545 height 11
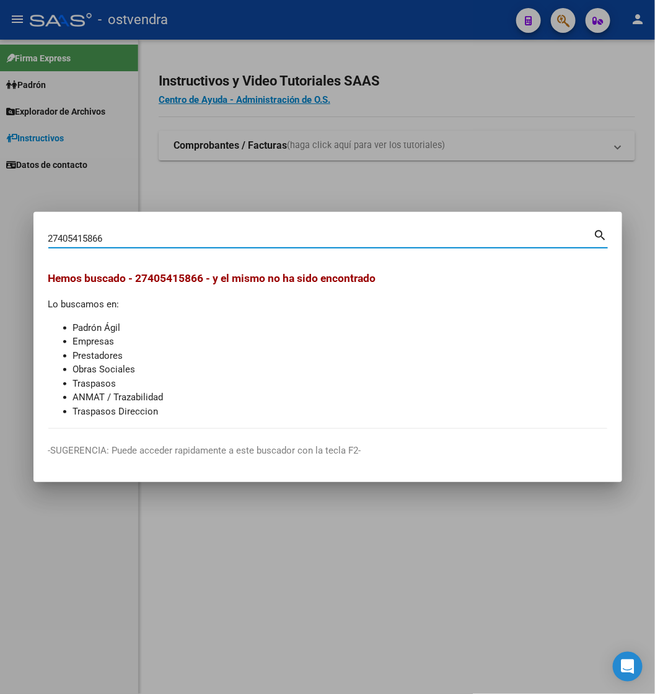
paste input "928546522"
click at [315, 229] on div "27928546522 Buscar (apellido, dni, cuil, nro traspaso, cuit, obra social)" at bounding box center [320, 238] width 545 height 19
click at [317, 240] on input "27928546522" at bounding box center [320, 238] width 545 height 11
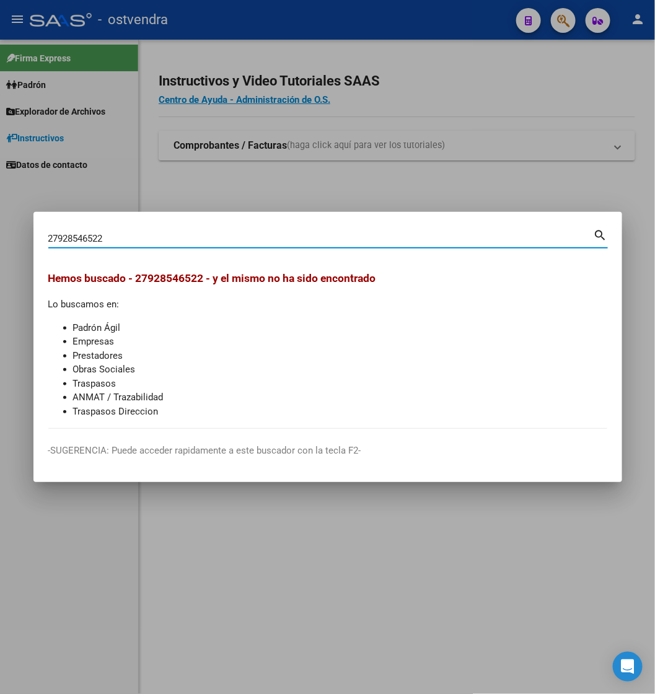
paste input "8520476"
type input "28520476"
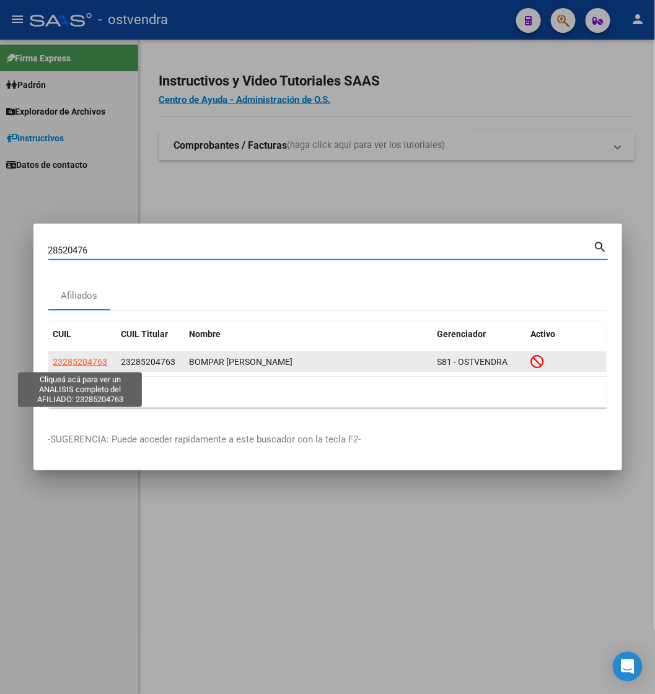
click at [77, 363] on span "23285204763" at bounding box center [80, 362] width 55 height 10
type textarea "23285204763"
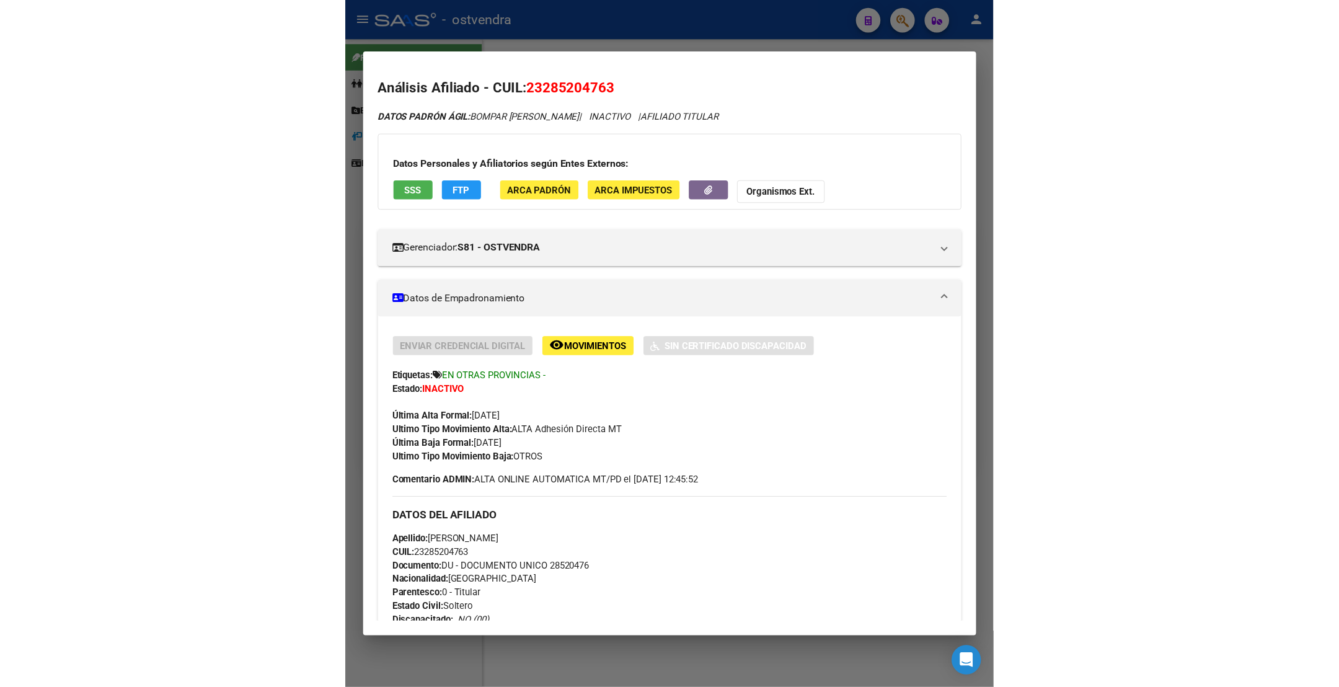
scroll to position [93, 0]
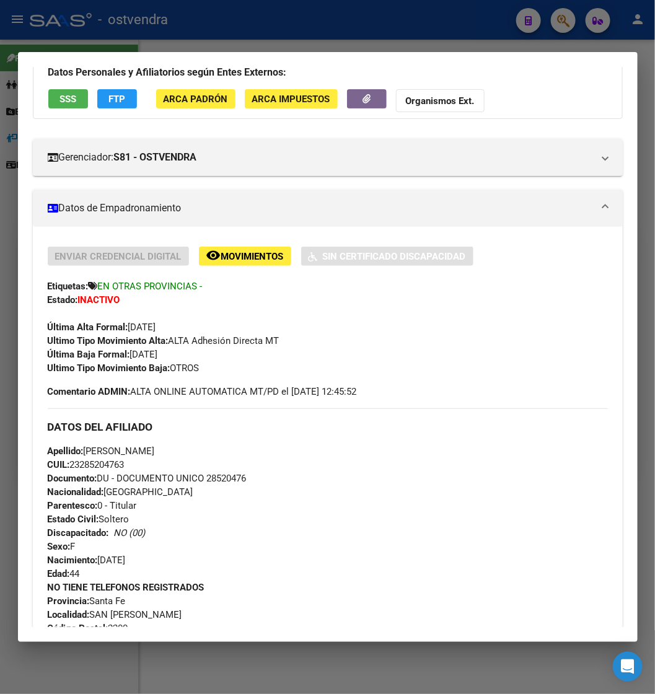
click at [277, 12] on div at bounding box center [327, 347] width 655 height 694
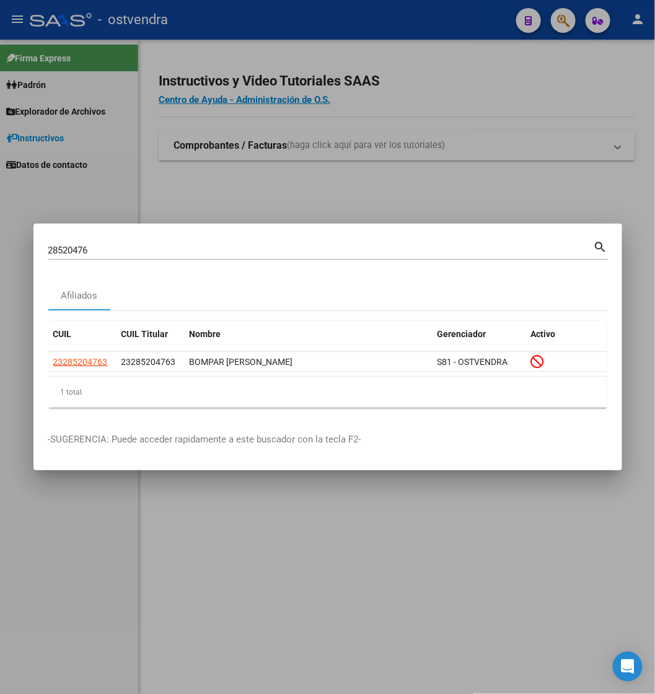
click at [227, 245] on input "28520476" at bounding box center [320, 250] width 545 height 11
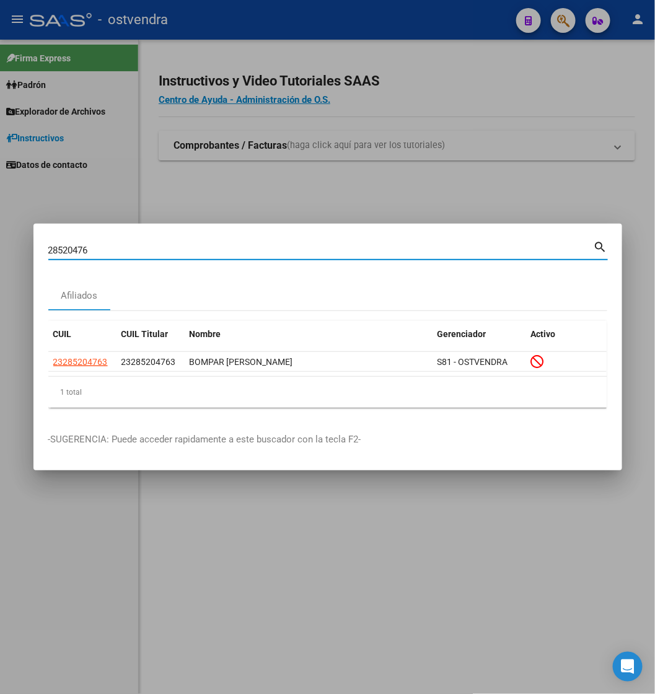
click at [227, 245] on input "28520476" at bounding box center [320, 250] width 545 height 11
paste input "0957828273"
type input "20957828273"
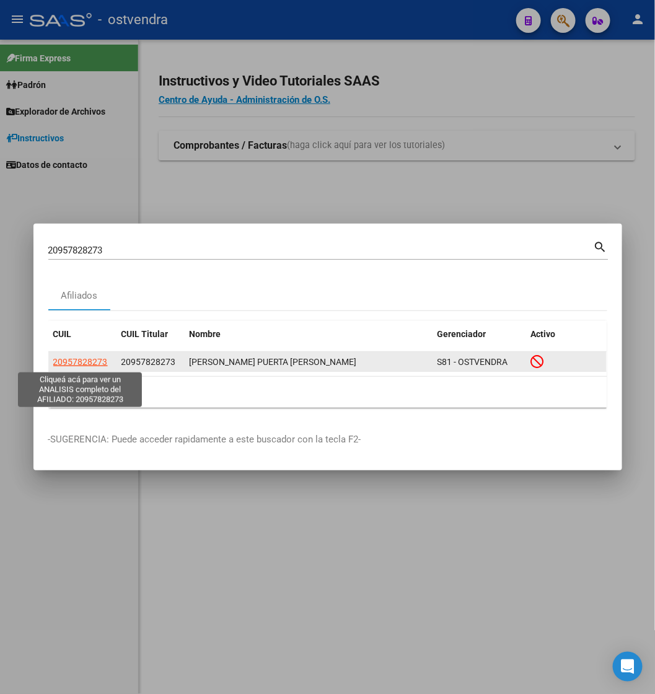
click at [95, 358] on span "20957828273" at bounding box center [80, 362] width 55 height 10
type textarea "20957828273"
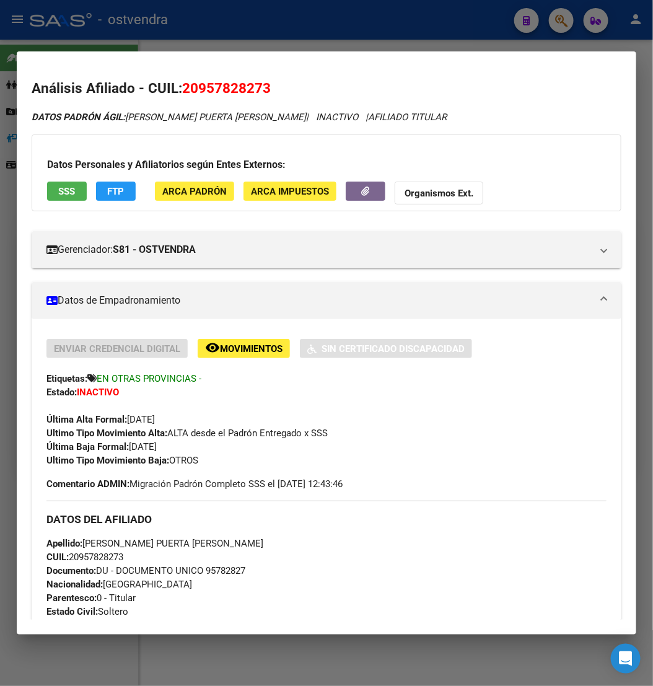
click at [403, 37] on div at bounding box center [326, 343] width 653 height 686
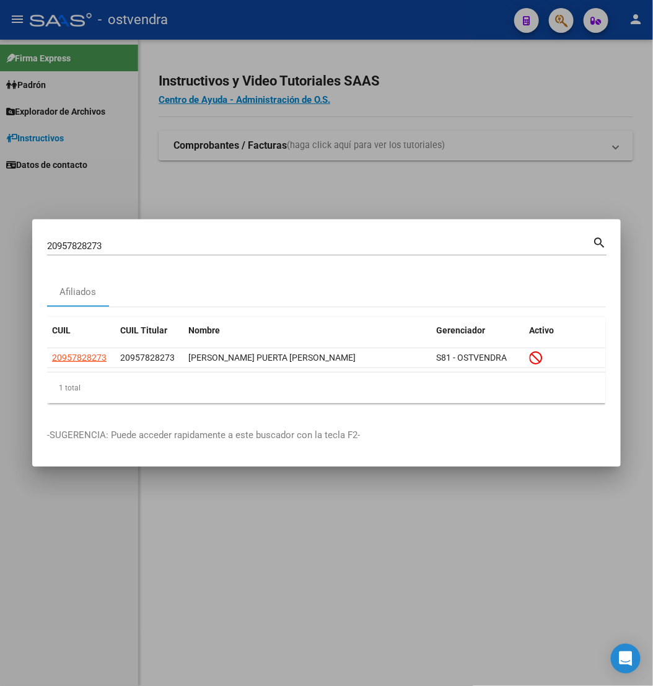
click at [348, 242] on input "20957828273" at bounding box center [319, 245] width 545 height 11
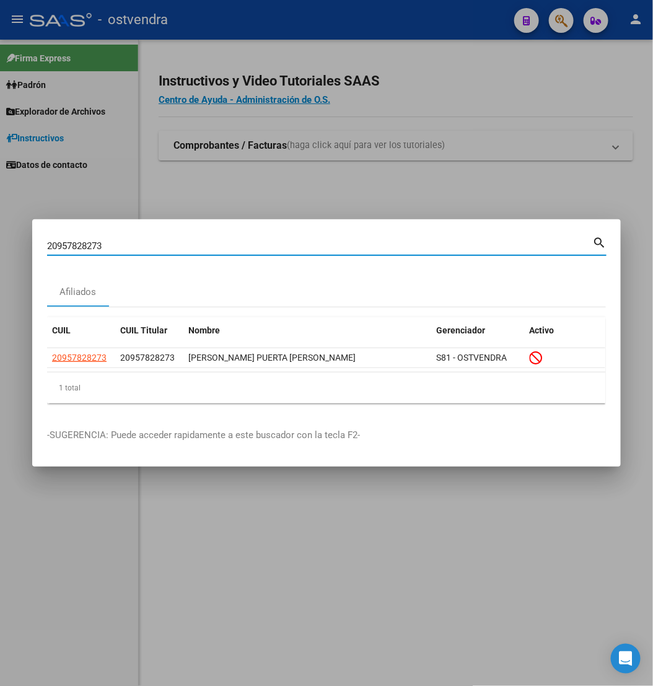
click at [348, 242] on input "20957828273" at bounding box center [319, 245] width 545 height 11
paste input "244219021"
type input "20244219021"
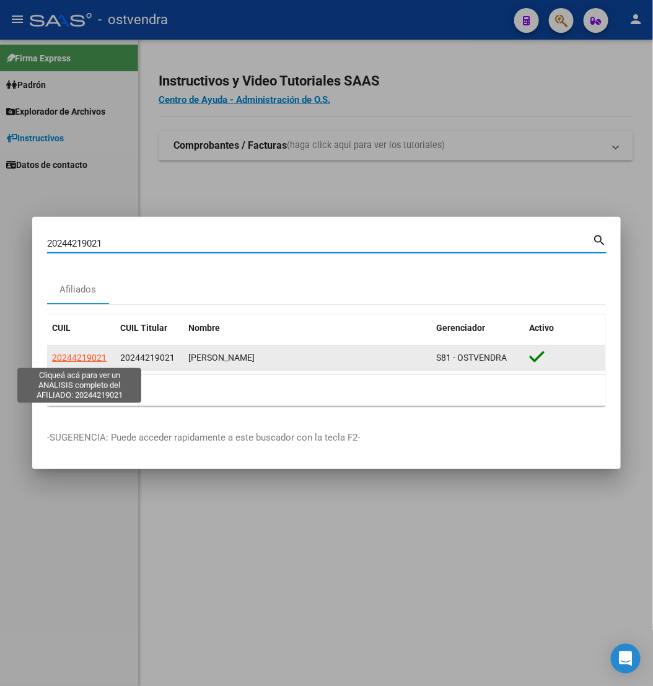
click at [102, 359] on span "20244219021" at bounding box center [79, 358] width 55 height 10
type textarea "20244219021"
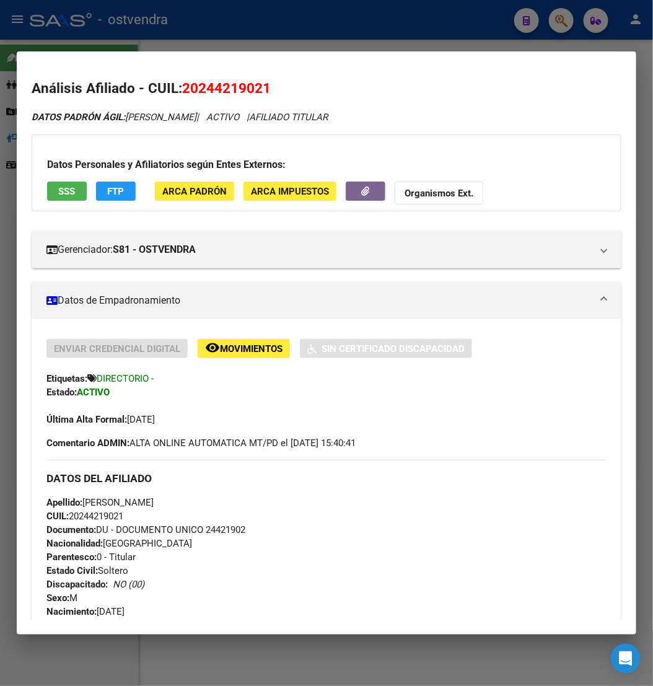
click at [348, 32] on div at bounding box center [326, 343] width 653 height 686
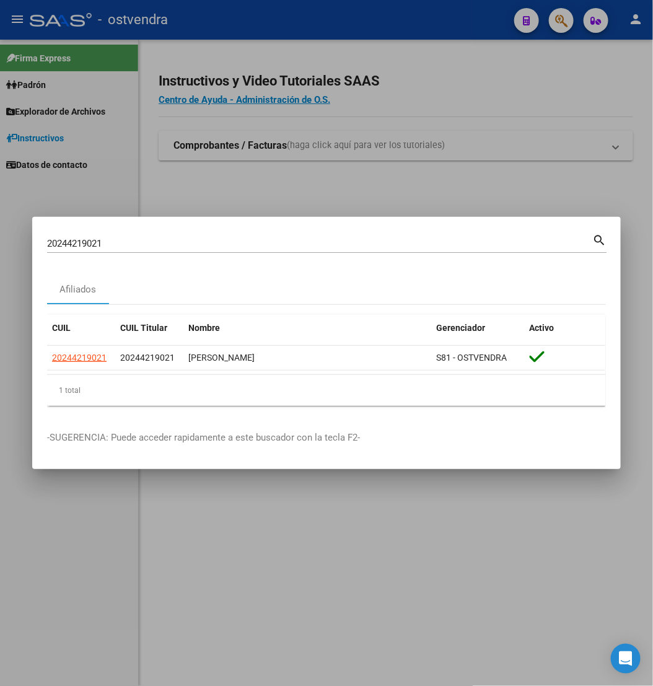
click at [332, 235] on div "20244219021 Buscar (apellido, dni, cuil, nro traspaso, cuit, obra social)" at bounding box center [319, 243] width 545 height 19
click at [337, 244] on input "20244219021" at bounding box center [319, 243] width 545 height 11
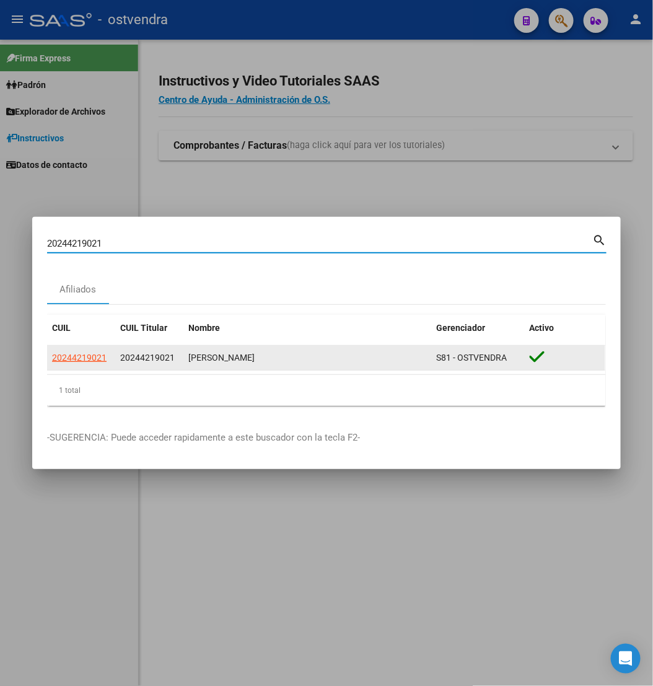
click at [62, 365] on datatable-body-cell "20244219021" at bounding box center [81, 358] width 68 height 24
click at [65, 359] on span "20244219021" at bounding box center [79, 358] width 55 height 10
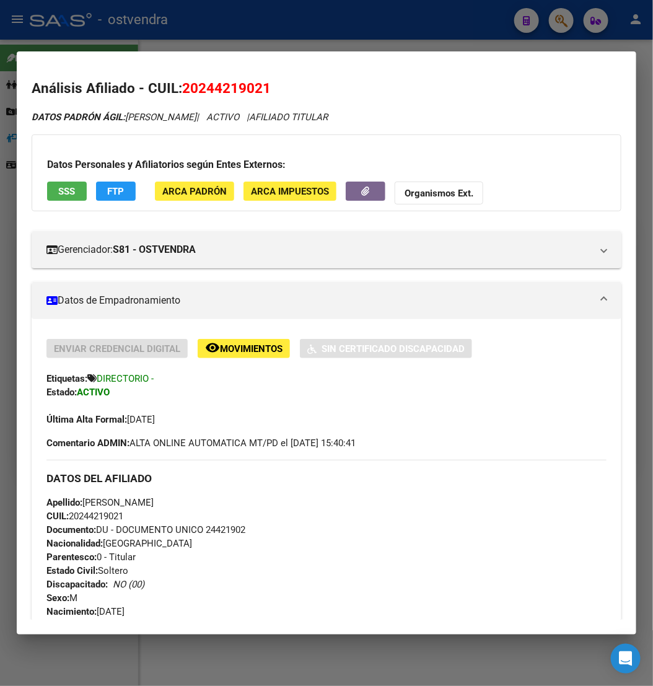
click at [312, 38] on div at bounding box center [326, 343] width 653 height 686
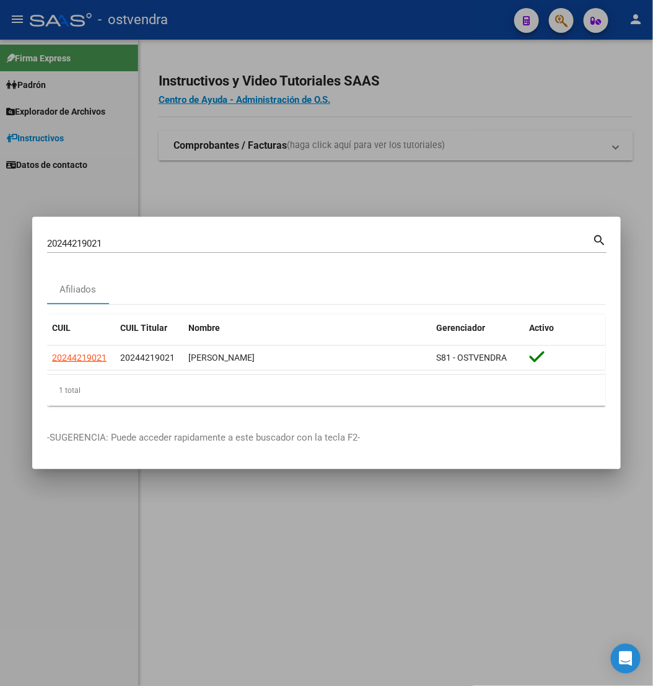
click at [271, 244] on input "20244219021" at bounding box center [319, 243] width 545 height 11
paste input "7332625778"
type input "27332625778"
click at [309, 198] on div at bounding box center [326, 343] width 653 height 686
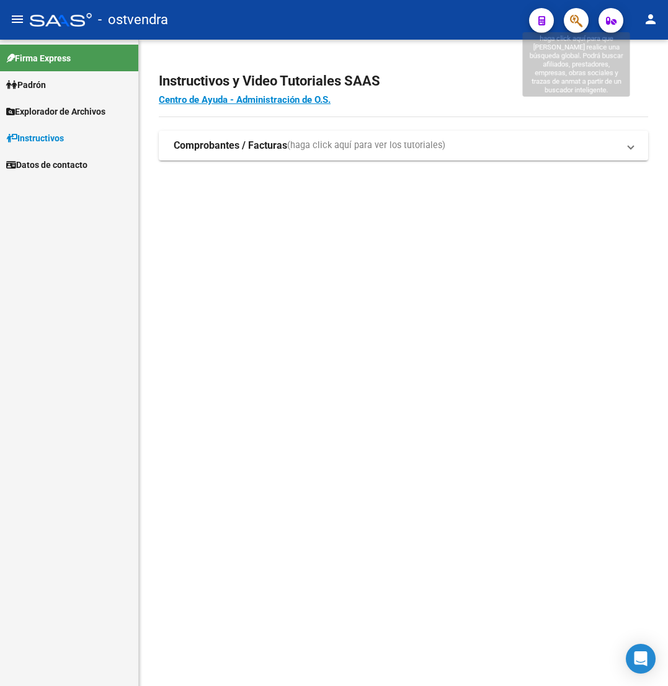
click at [566, 30] on div at bounding box center [570, 19] width 35 height 25
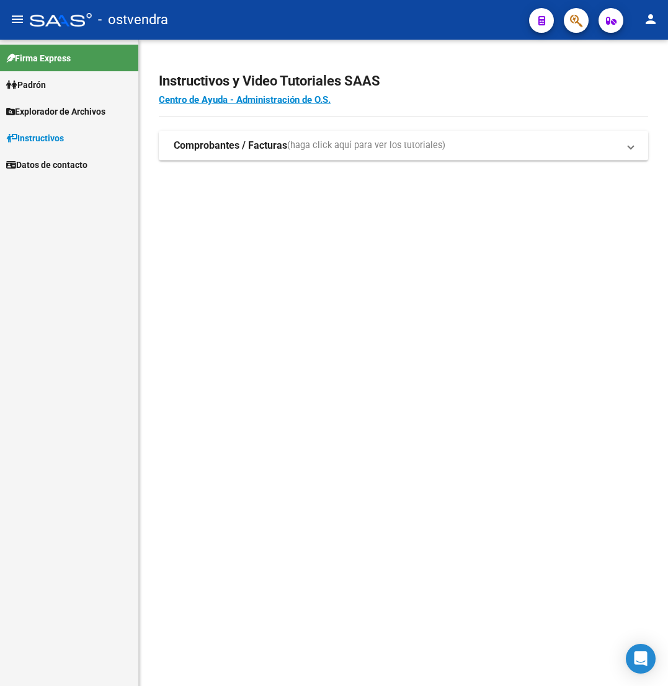
click at [571, 23] on icon "button" at bounding box center [576, 21] width 12 height 14
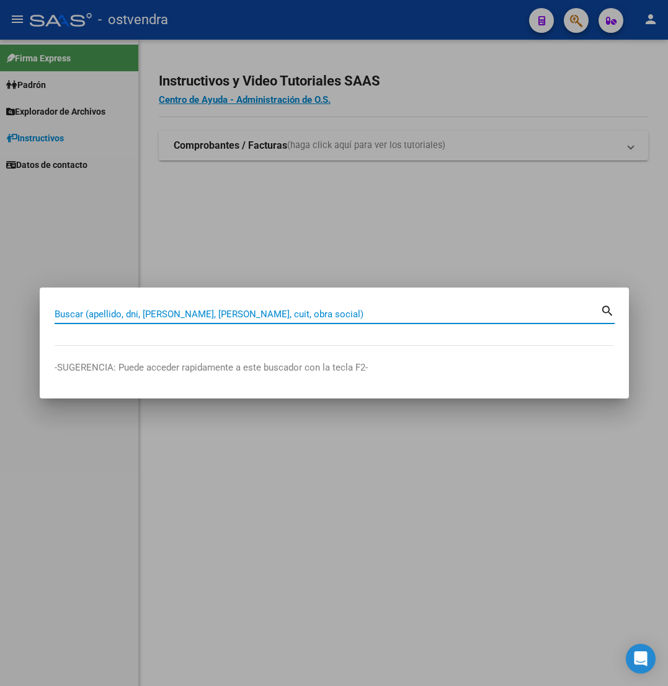
paste input "27332625778"
type input "27332625778"
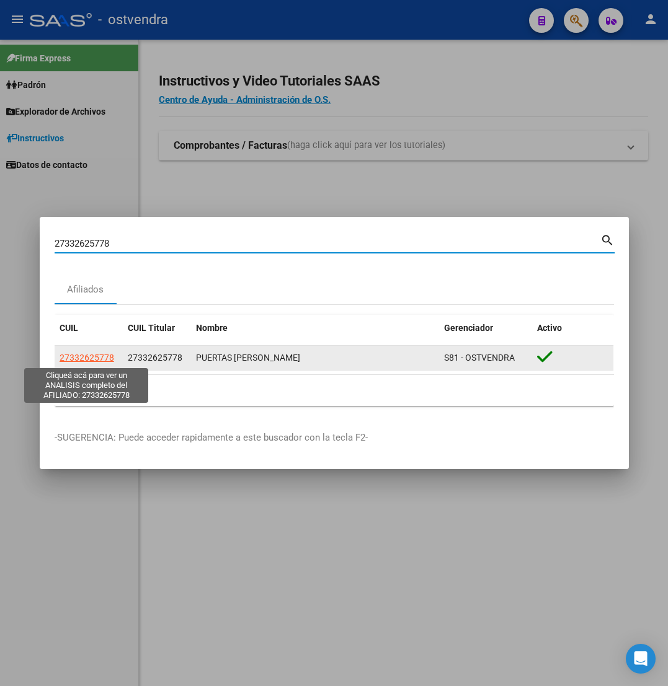
click at [84, 359] on span "27332625778" at bounding box center [87, 358] width 55 height 10
type textarea "27332625778"
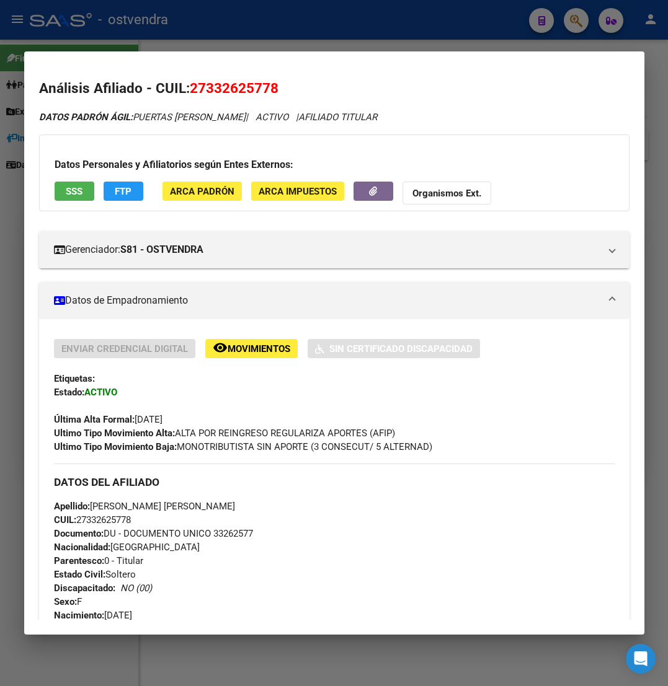
click at [400, 21] on div at bounding box center [334, 343] width 668 height 686
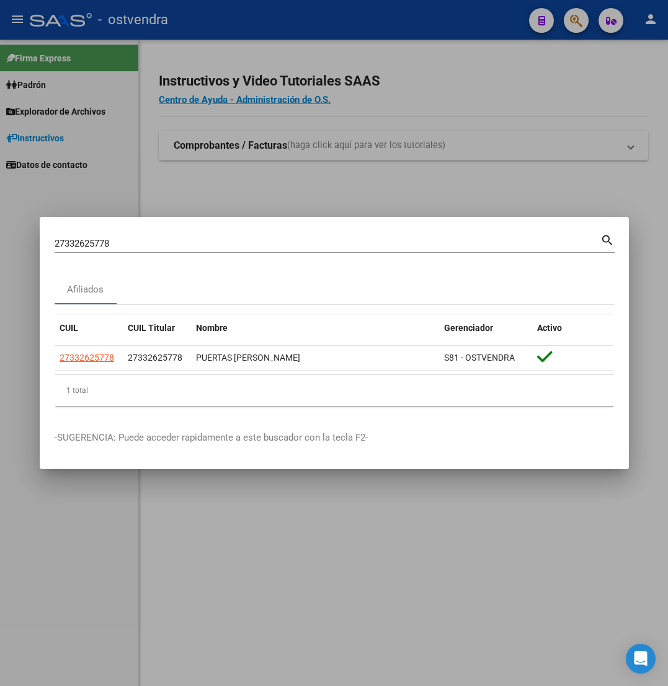
click at [293, 244] on input "27332625778" at bounding box center [327, 243] width 545 height 11
paste input "10141025"
type input "27310141025"
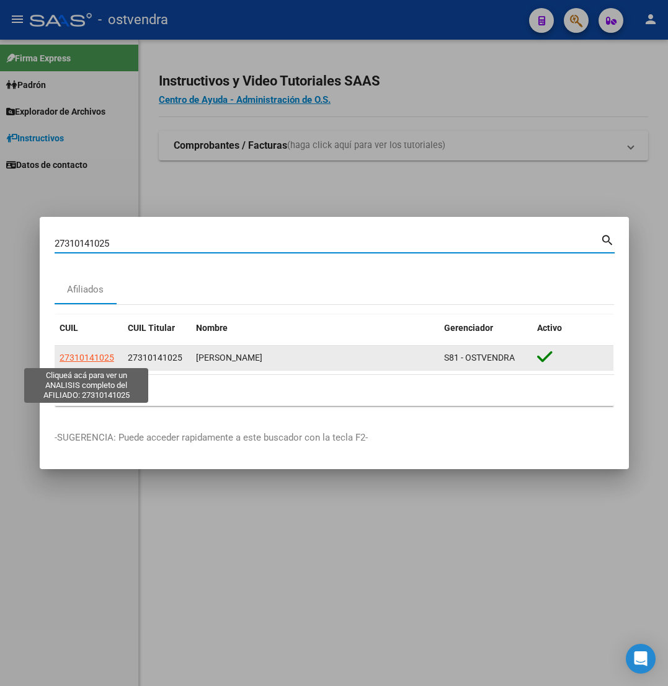
click at [89, 361] on span "27310141025" at bounding box center [87, 358] width 55 height 10
type textarea "27310141025"
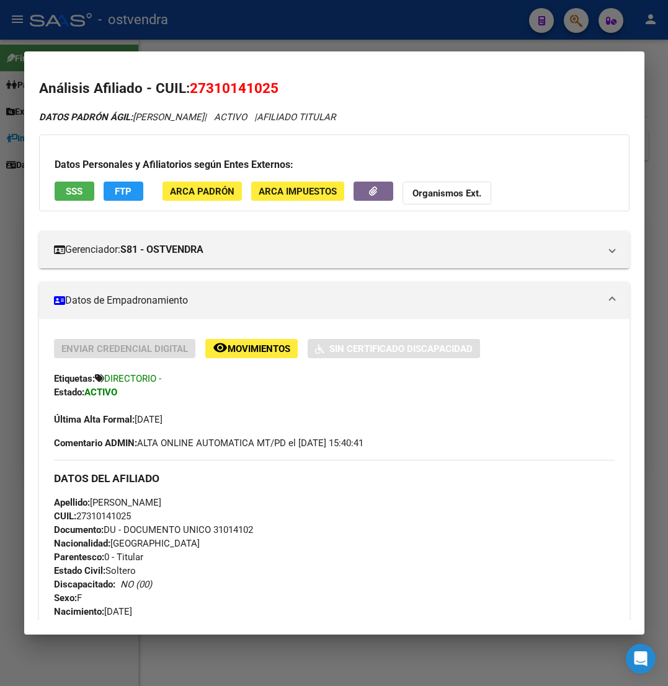
click at [482, 23] on div at bounding box center [334, 343] width 668 height 686
